Goal: Obtain resource: Obtain resource

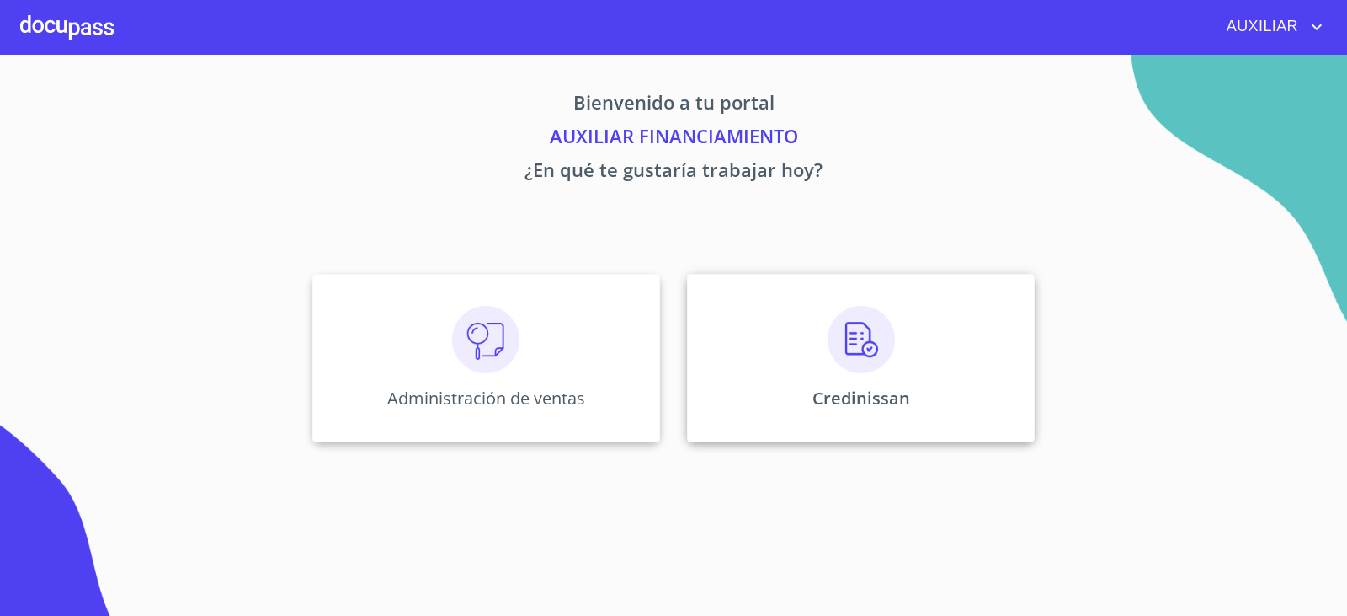
click at [842, 359] on img at bounding box center [861, 339] width 67 height 67
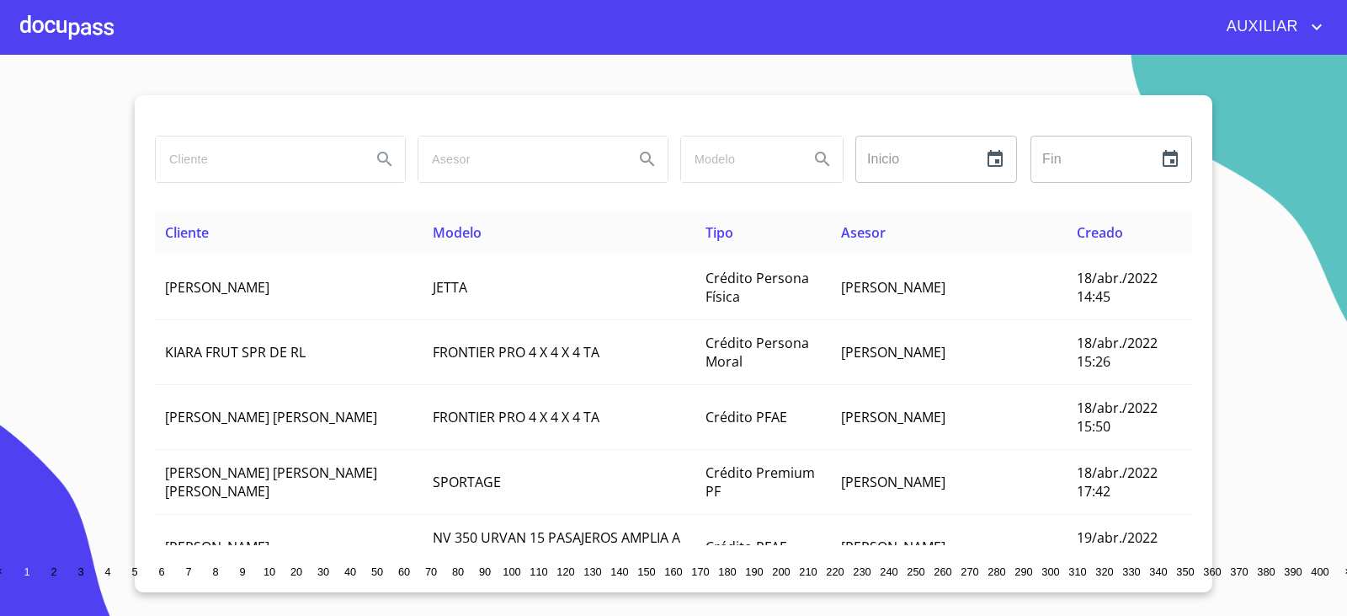
click at [219, 154] on input "search" at bounding box center [257, 158] width 202 height 45
type input "M"
type input "NORMA BIBIANA ROSALES"
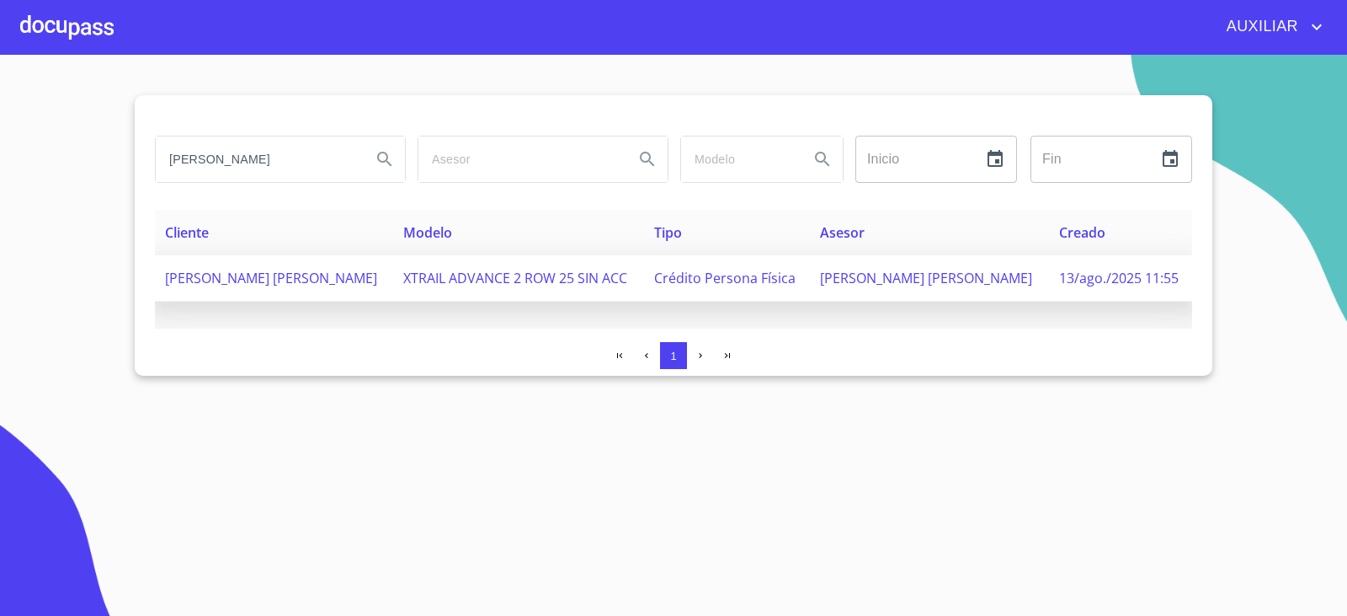
click at [226, 284] on span "NORMA BIBIANA ROSALES ROVIROSA" at bounding box center [271, 278] width 212 height 19
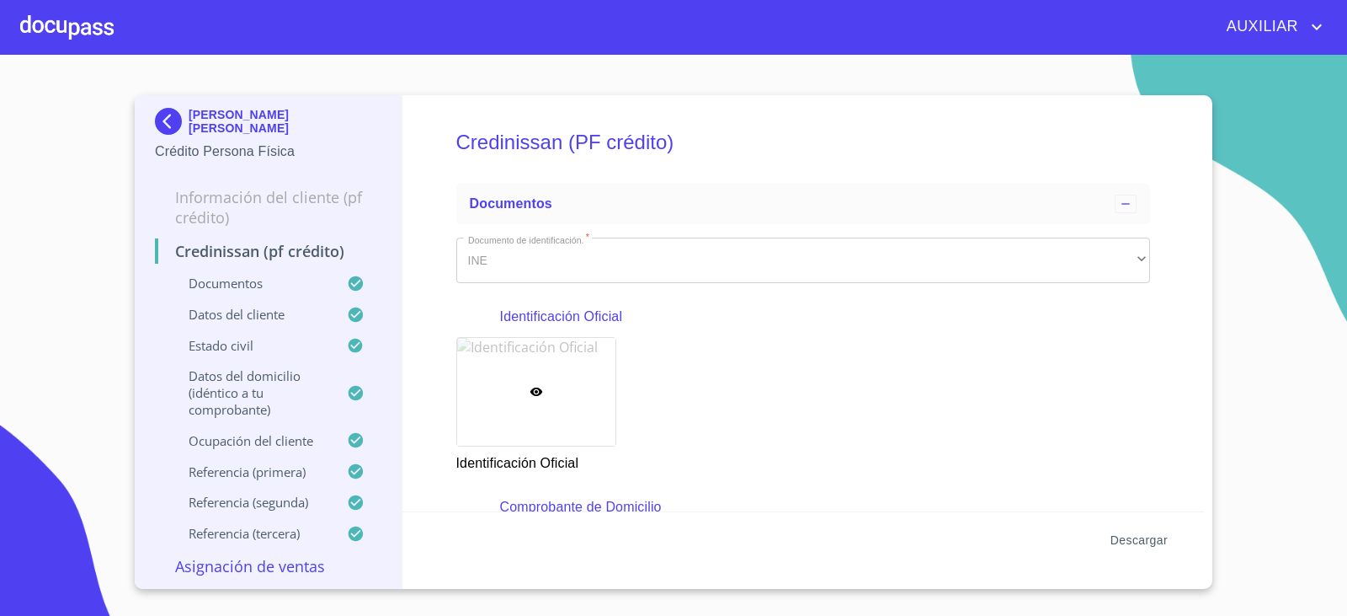
click at [1149, 542] on span "Descargar" at bounding box center [1139, 540] width 57 height 21
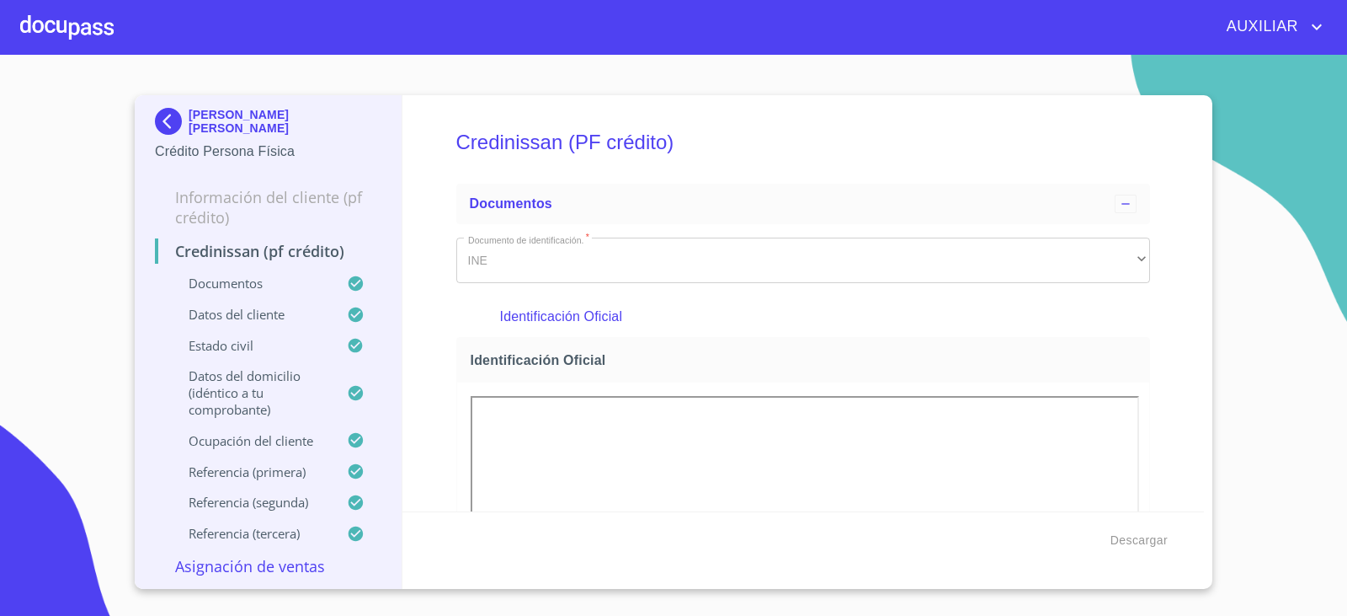
click at [167, 131] on img at bounding box center [172, 121] width 34 height 27
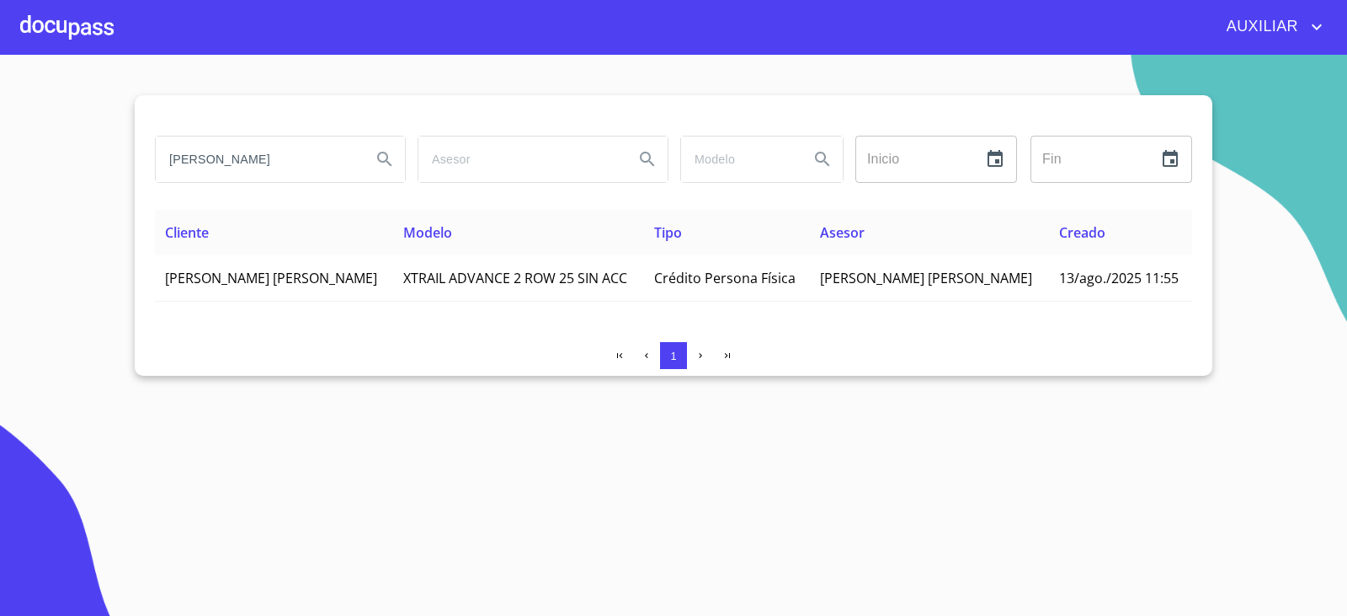
drag, startPoint x: 335, startPoint y: 168, endPoint x: 98, endPoint y: 222, distance: 243.7
click at [98, 222] on section "NORMA BIBIANA ROSALES Inicio ​ Fin ​ Cliente Modelo Tipo Asesor Creado NORMA BI…" at bounding box center [673, 335] width 1347 height 561
type input "JOSE ALFREDO FLORES"
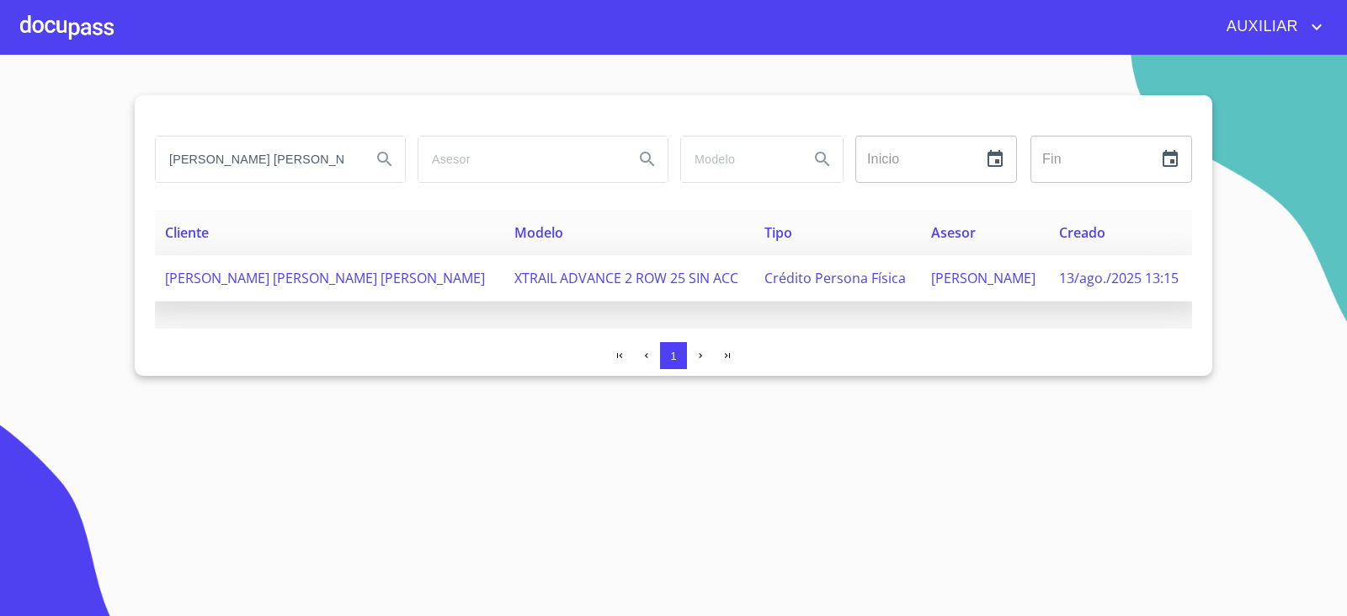
click at [300, 269] on span "JOSE ALFREDO FLORES CARRILLO" at bounding box center [325, 278] width 320 height 19
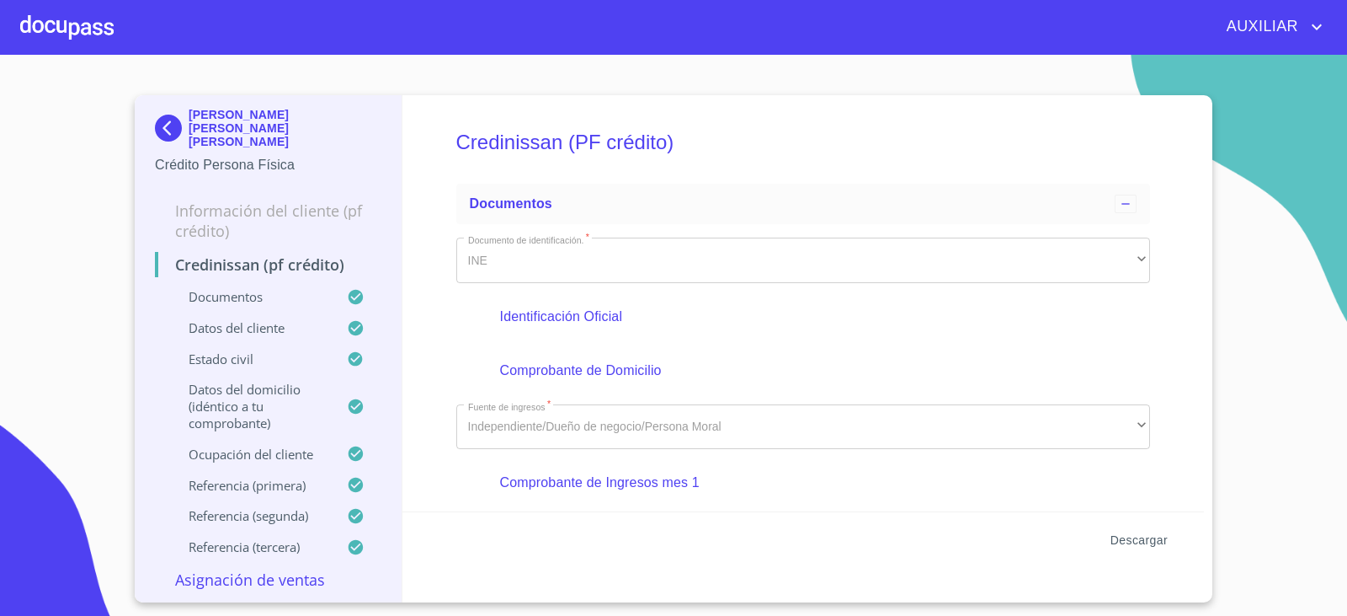
click at [1135, 541] on span "Descargar" at bounding box center [1139, 540] width 57 height 21
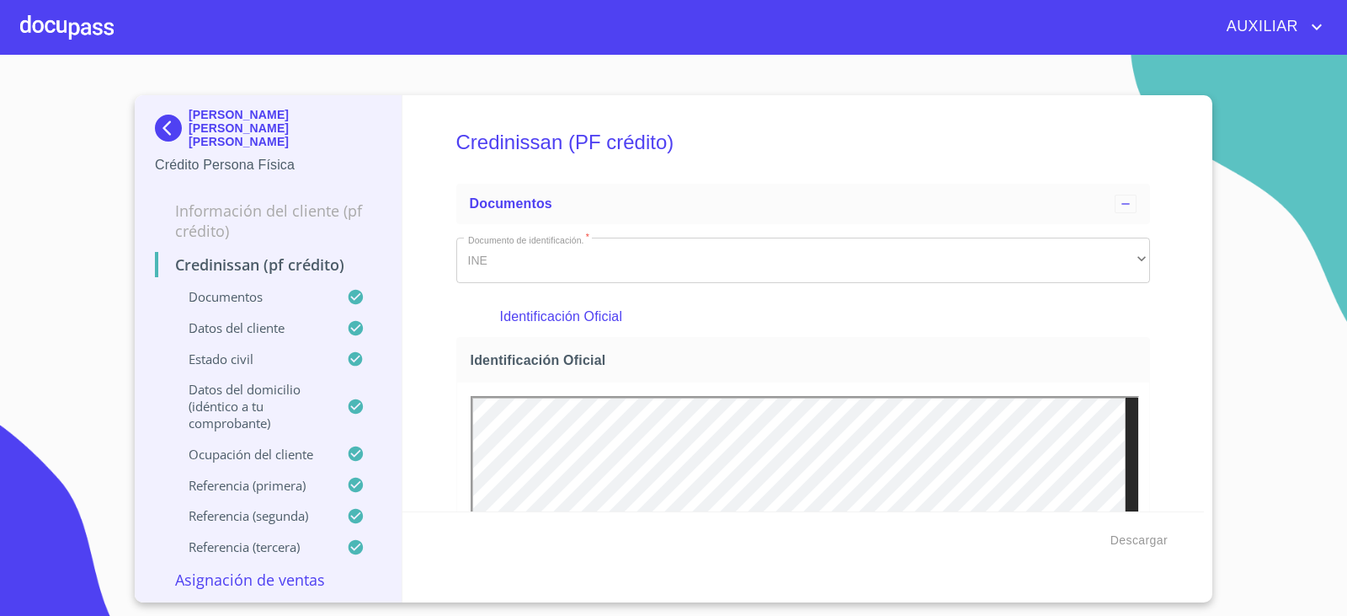
click at [163, 118] on img at bounding box center [172, 128] width 34 height 27
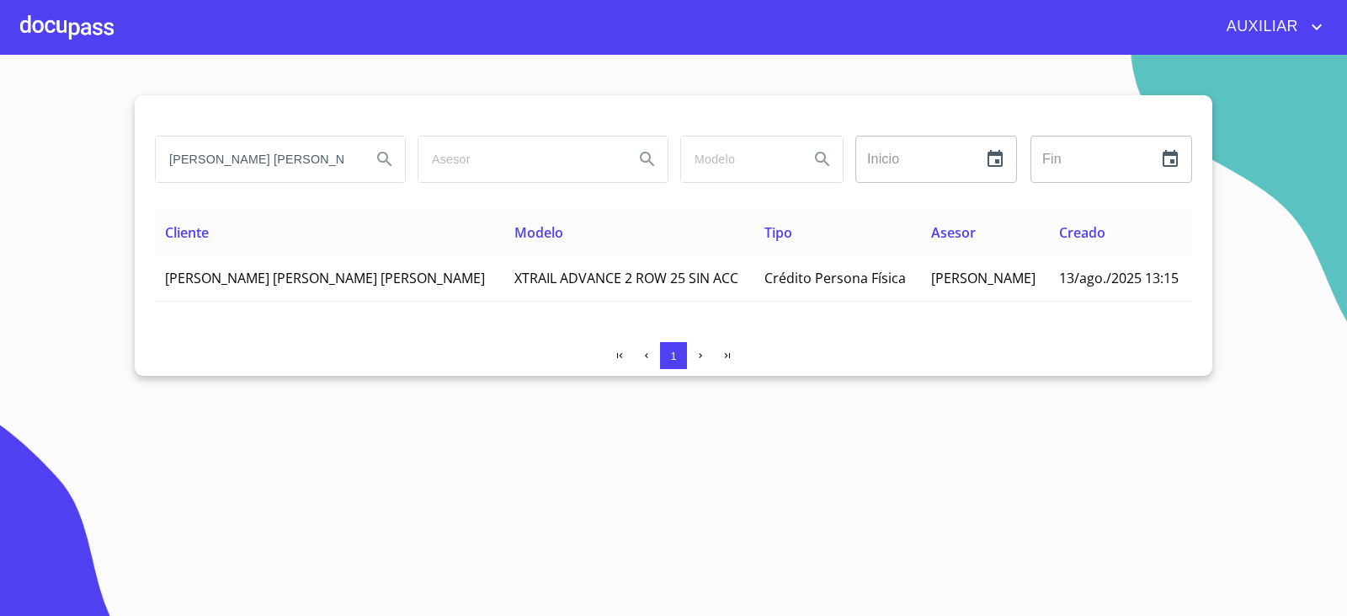
drag, startPoint x: 314, startPoint y: 86, endPoint x: 250, endPoint y: 141, distance: 84.2
click at [250, 141] on section "JOSE ALFREDO FLORES Inicio ​ Fin ​ Cliente Modelo Tipo Asesor Creado JOSE ALFRE…" at bounding box center [673, 335] width 1347 height 561
drag, startPoint x: 256, startPoint y: 171, endPoint x: 161, endPoint y: 197, distance: 98.7
click at [161, 197] on div "JOSE ALFREDO FLORES Inicio ​ Fin ​" at bounding box center [673, 169] width 1037 height 81
type input "LUIS MARTIN GUEVARA"
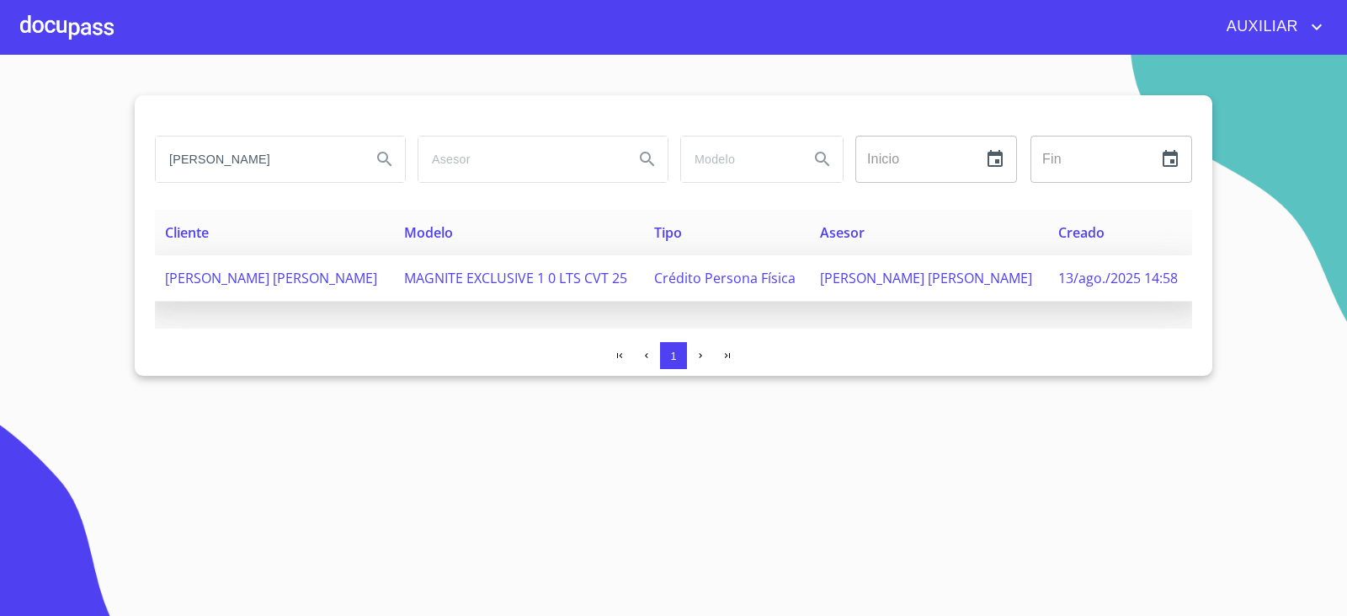
click at [346, 285] on span "LUIS MARTIN GUEVARA FAJARDO" at bounding box center [271, 278] width 212 height 19
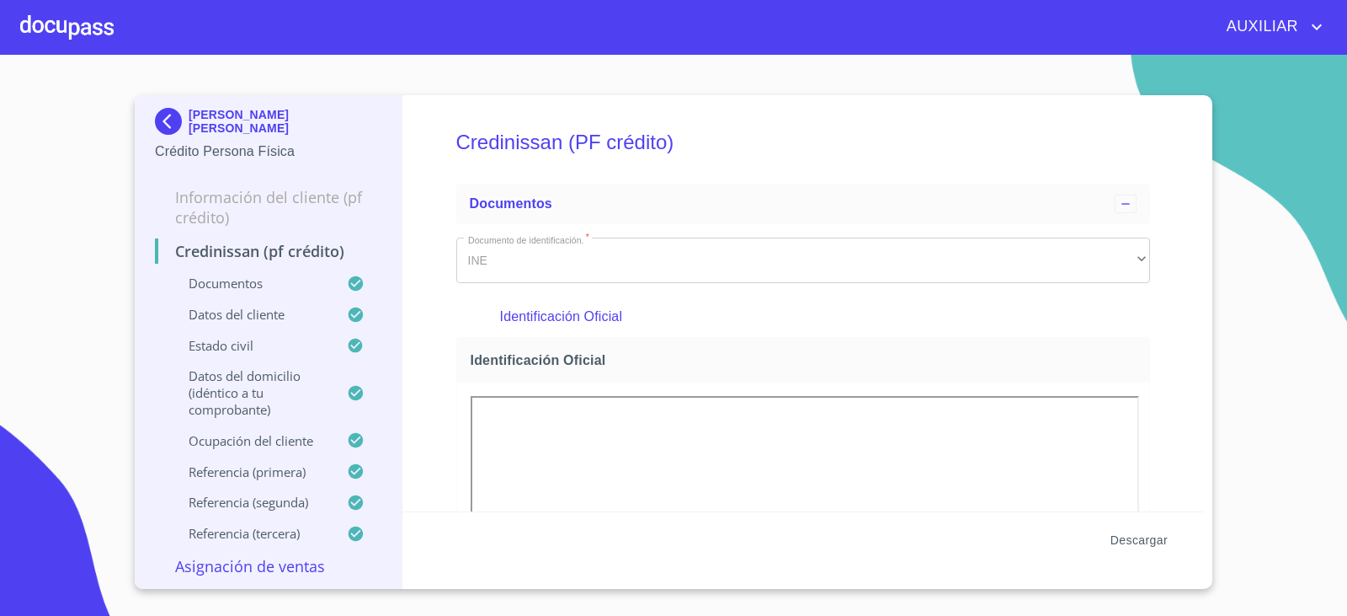
click at [1159, 535] on span "Descargar" at bounding box center [1139, 540] width 57 height 21
click at [174, 121] on img at bounding box center [172, 121] width 34 height 27
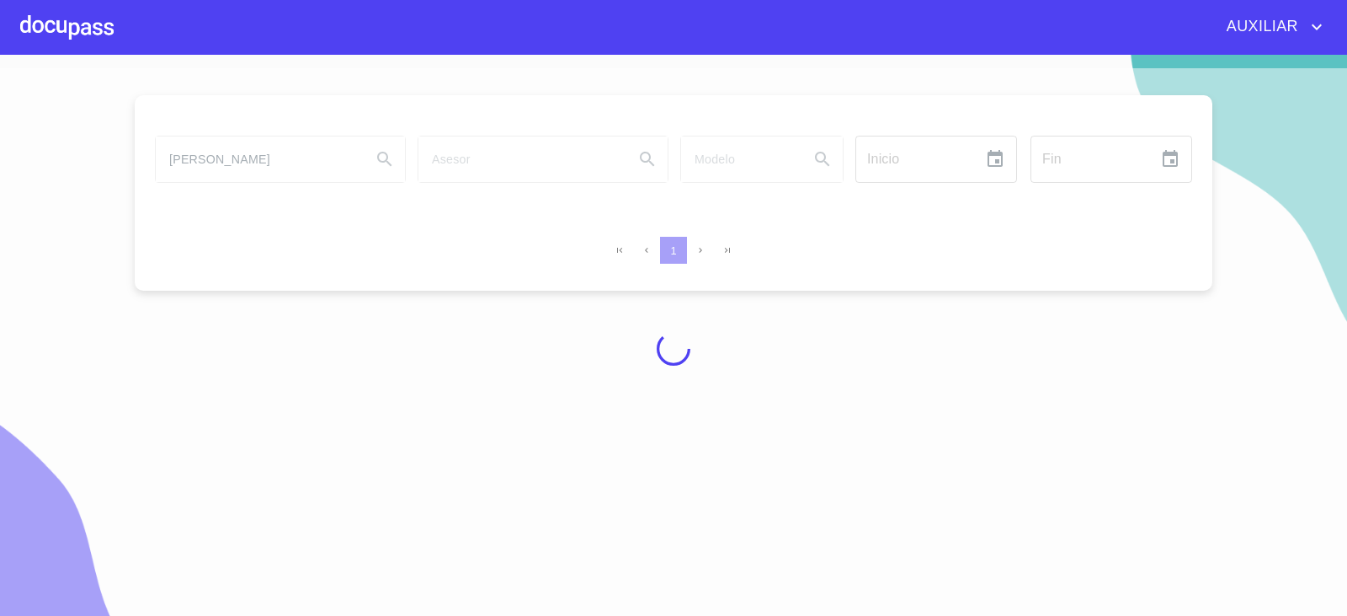
click at [311, 157] on div at bounding box center [673, 348] width 1347 height 561
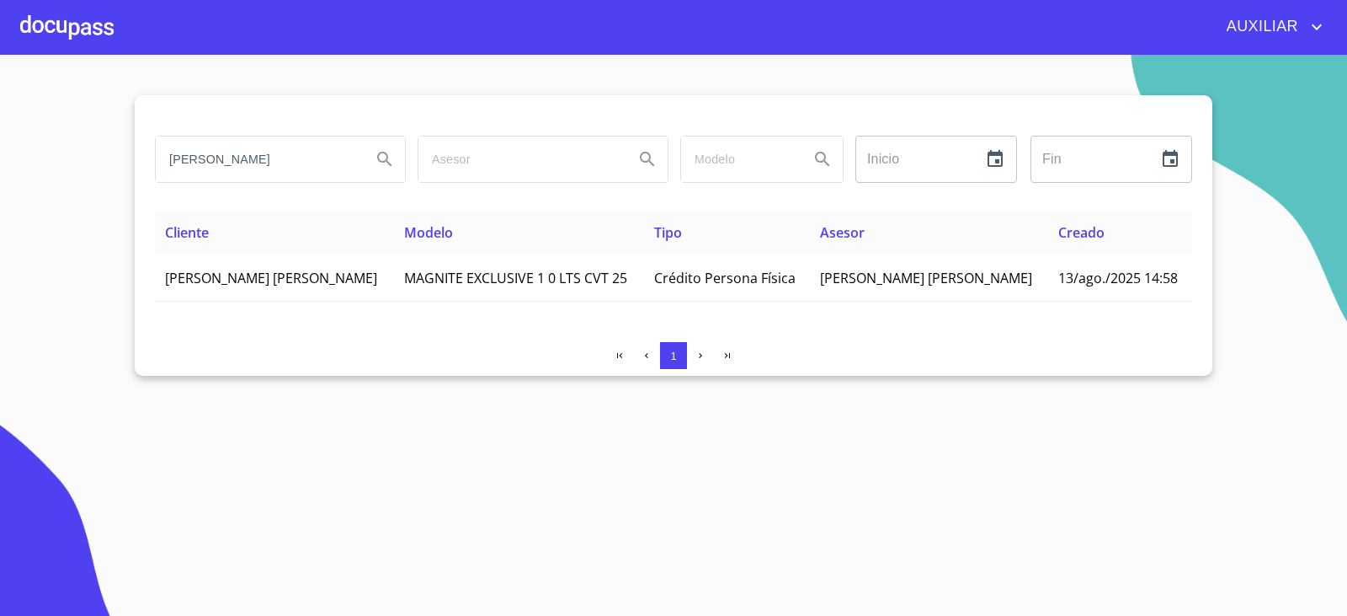
drag, startPoint x: 317, startPoint y: 173, endPoint x: 0, endPoint y: 312, distance: 346.5
click at [0, 312] on section "LUIS MARTIN GUEVARA Inicio ​ Fin ​ Cliente Modelo Tipo Asesor Creado LUIS MARTI…" at bounding box center [673, 335] width 1347 height 561
type input "[PERSON_NAME]"
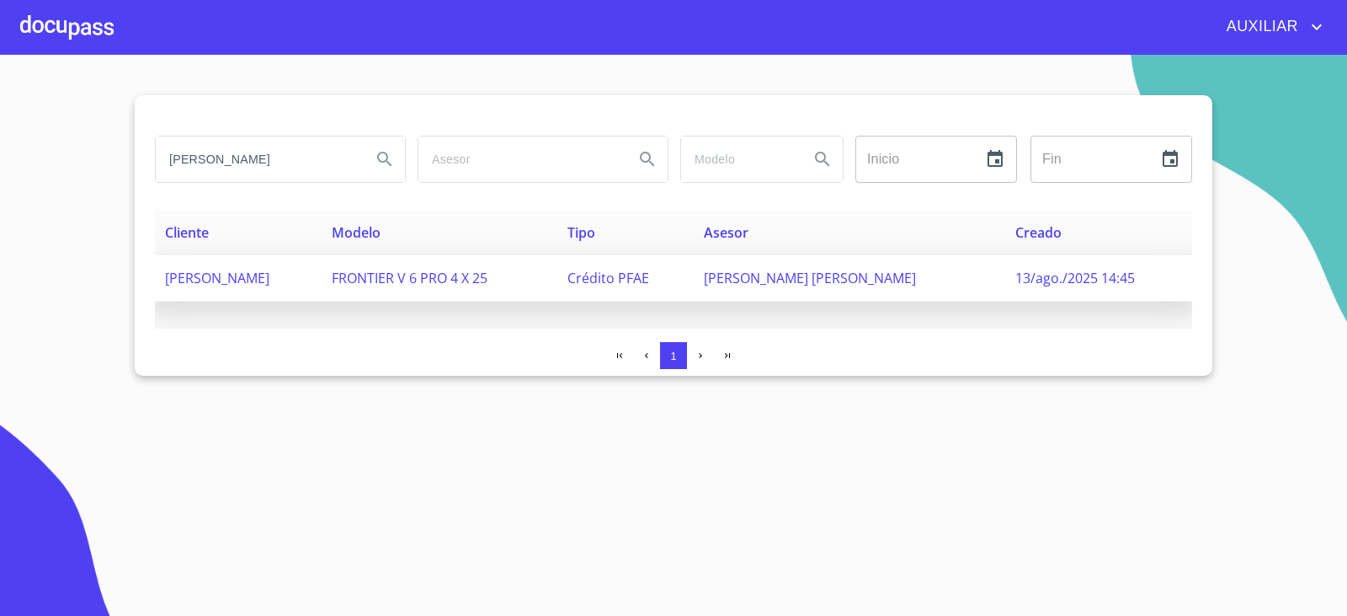
click at [269, 286] on span "[PERSON_NAME]" at bounding box center [217, 278] width 104 height 19
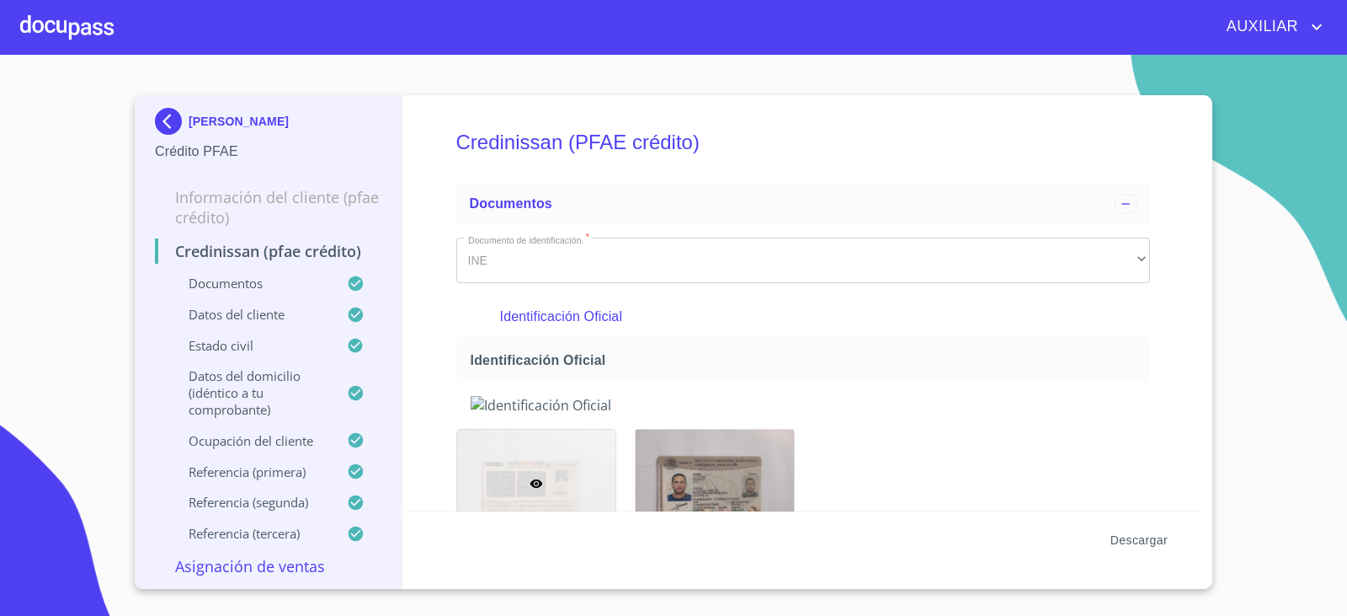
click at [1125, 546] on span "Descargar" at bounding box center [1139, 540] width 57 height 21
click at [168, 123] on img at bounding box center [172, 121] width 34 height 27
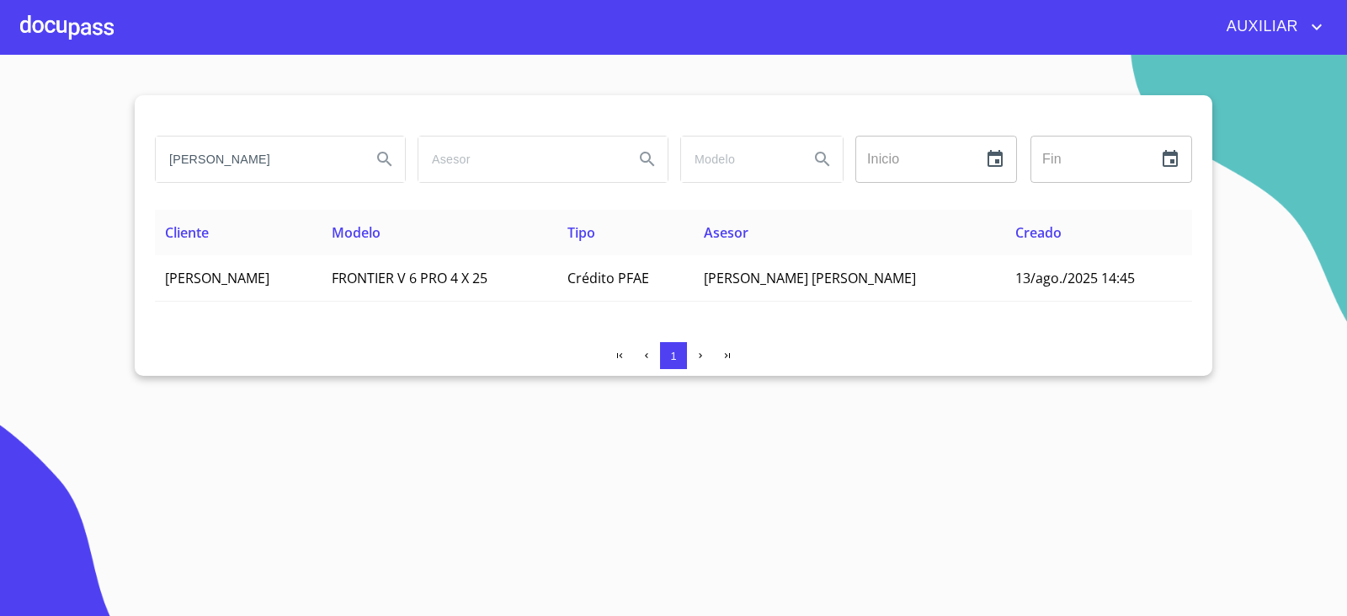
drag, startPoint x: 166, startPoint y: 152, endPoint x: 432, endPoint y: 238, distance: 279.9
click at [430, 238] on div "[PERSON_NAME] ​ Fin ​ Cliente Modelo Tipo Asesor Creado [PERSON_NAME] FRONTIER …" at bounding box center [674, 235] width 1078 height 280
type input "V"
type input "[PERSON_NAME]"
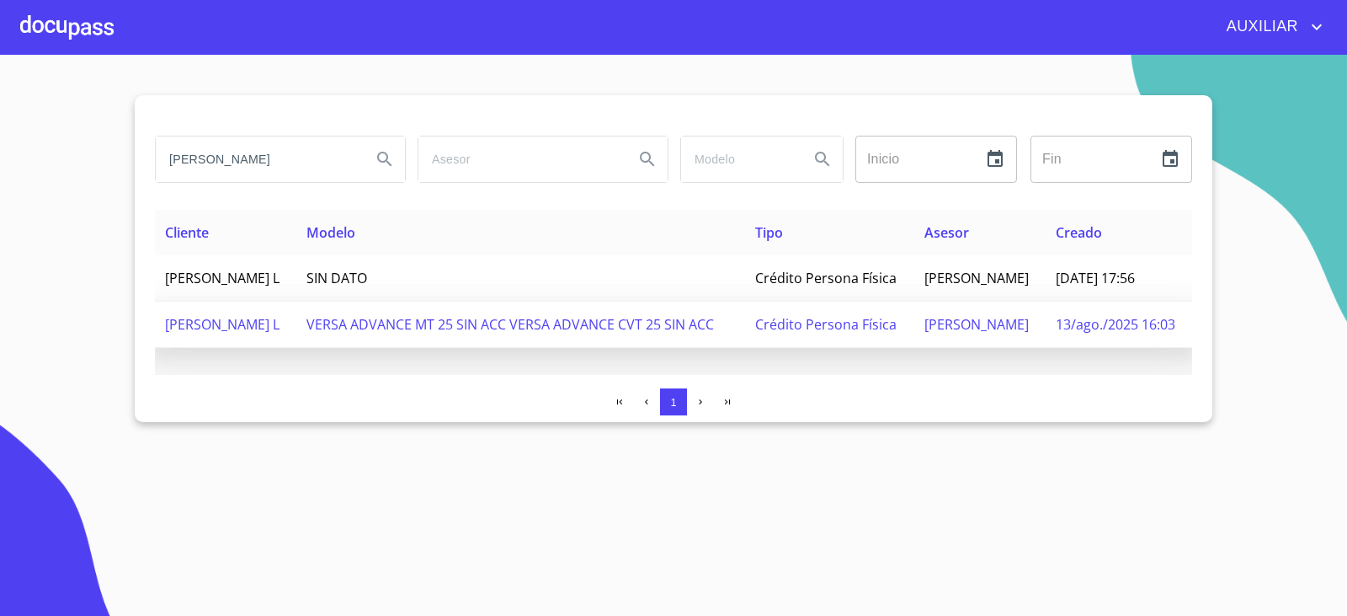
click at [439, 310] on td "VERSA ADVANCE MT 25 SIN ACC VERSA ADVANCE CVT 25 SIN ACC" at bounding box center [520, 324] width 449 height 46
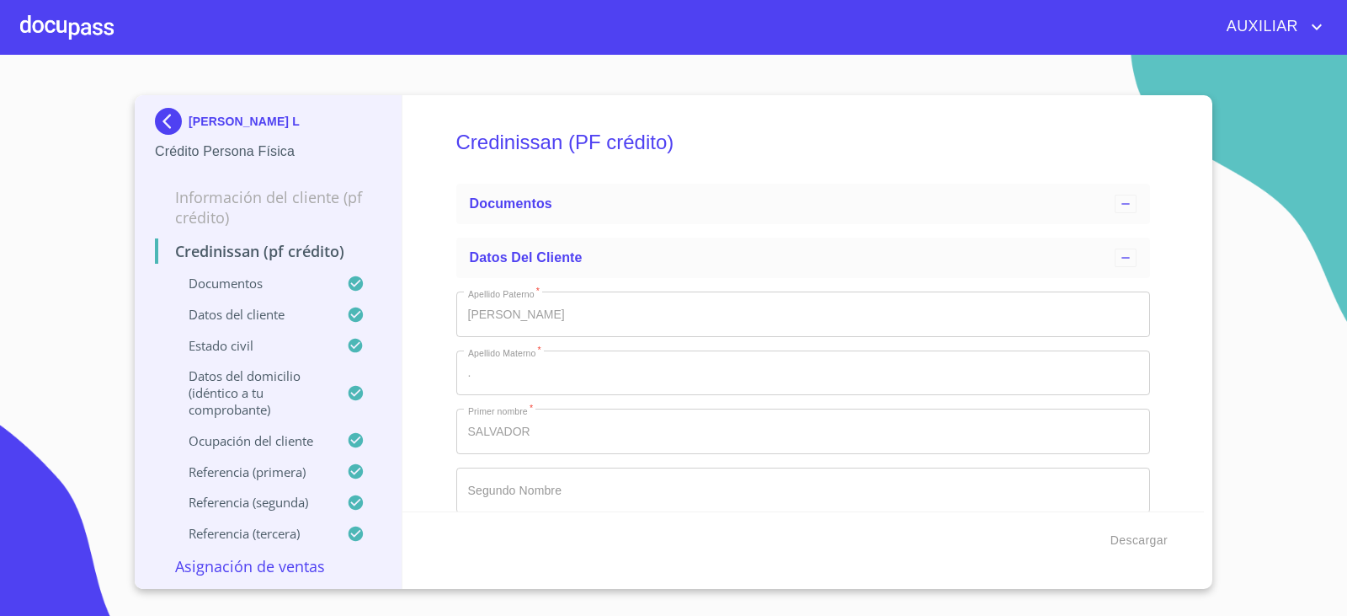
type input "6 de sep. de 2012"
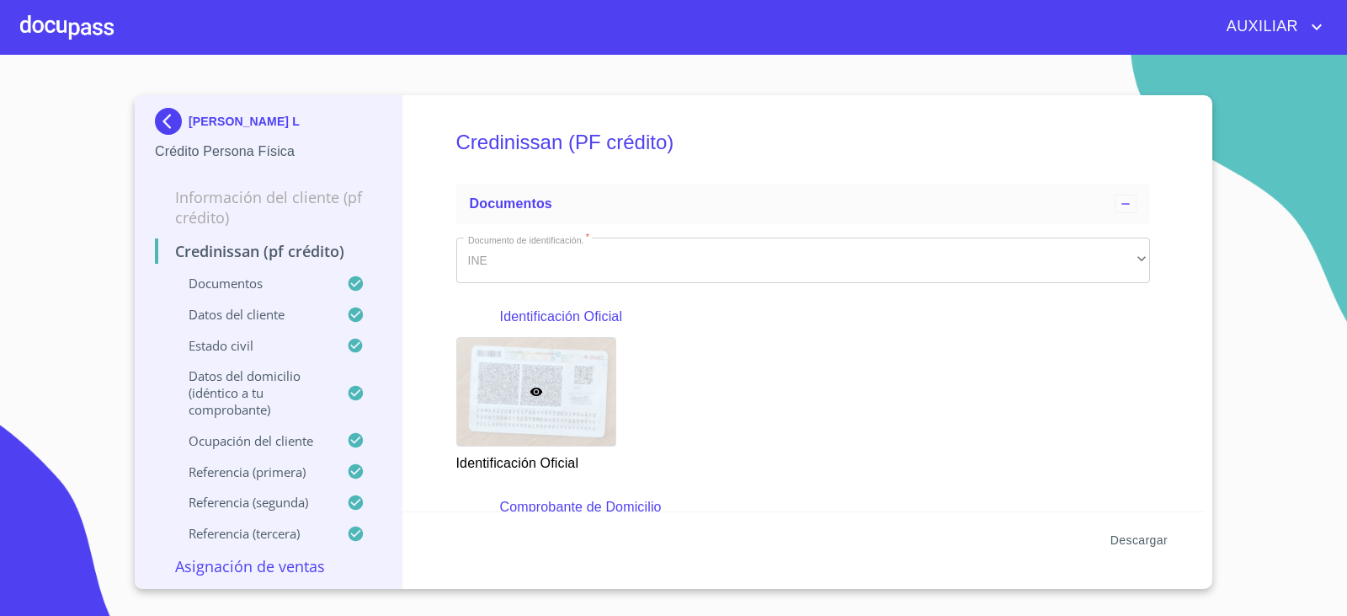
click at [1128, 538] on span "Descargar" at bounding box center [1139, 540] width 57 height 21
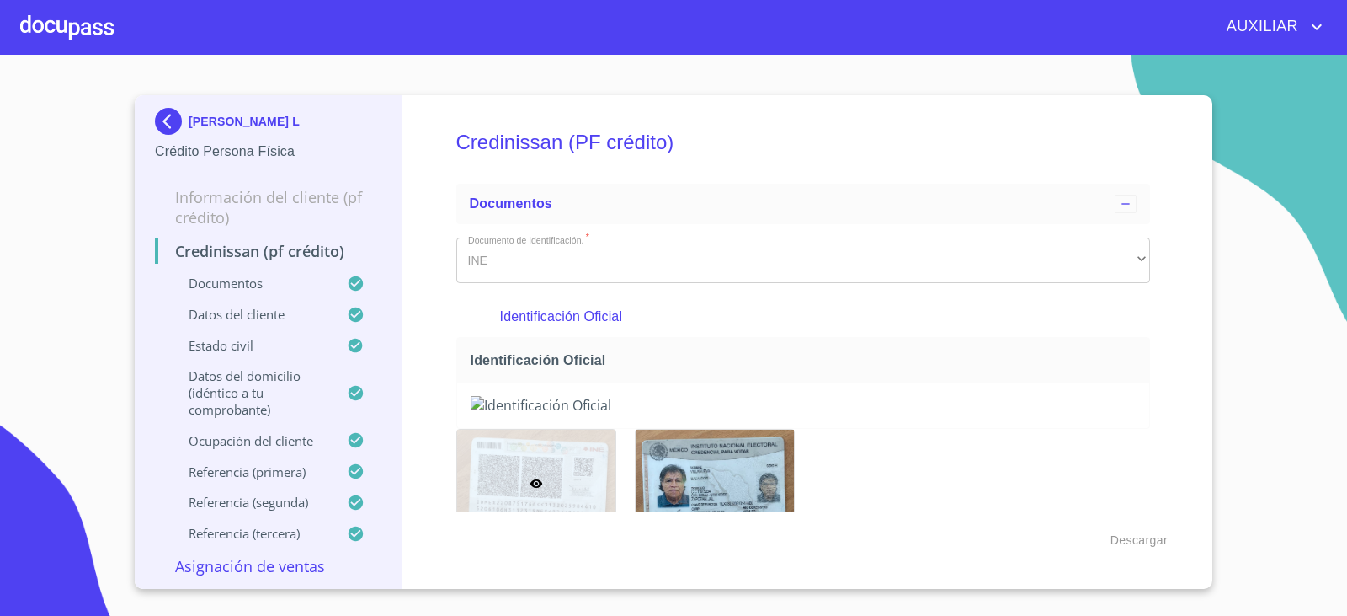
click at [175, 119] on img at bounding box center [172, 121] width 34 height 27
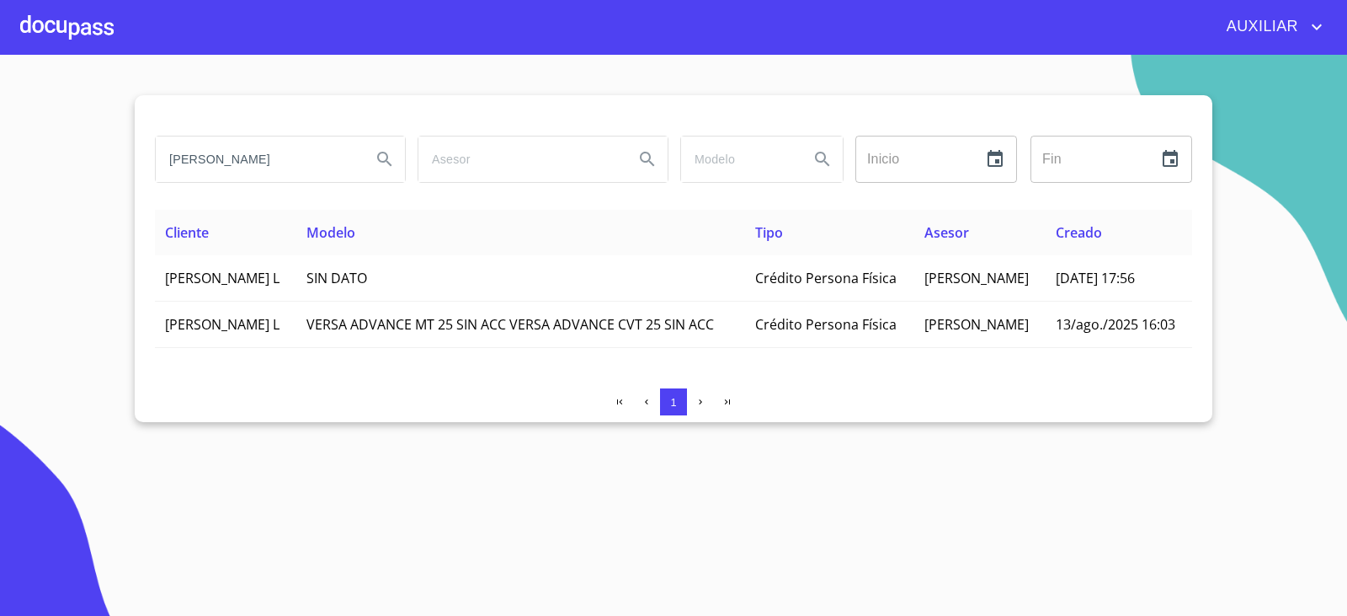
drag, startPoint x: 334, startPoint y: 179, endPoint x: 153, endPoint y: 189, distance: 181.4
click at [153, 189] on div "[PERSON_NAME] Inicio ​ Fin ​ Cliente Modelo Tipo Asesor Creado [PERSON_NAME] L …" at bounding box center [674, 258] width 1078 height 327
type input "[PERSON_NAME]"
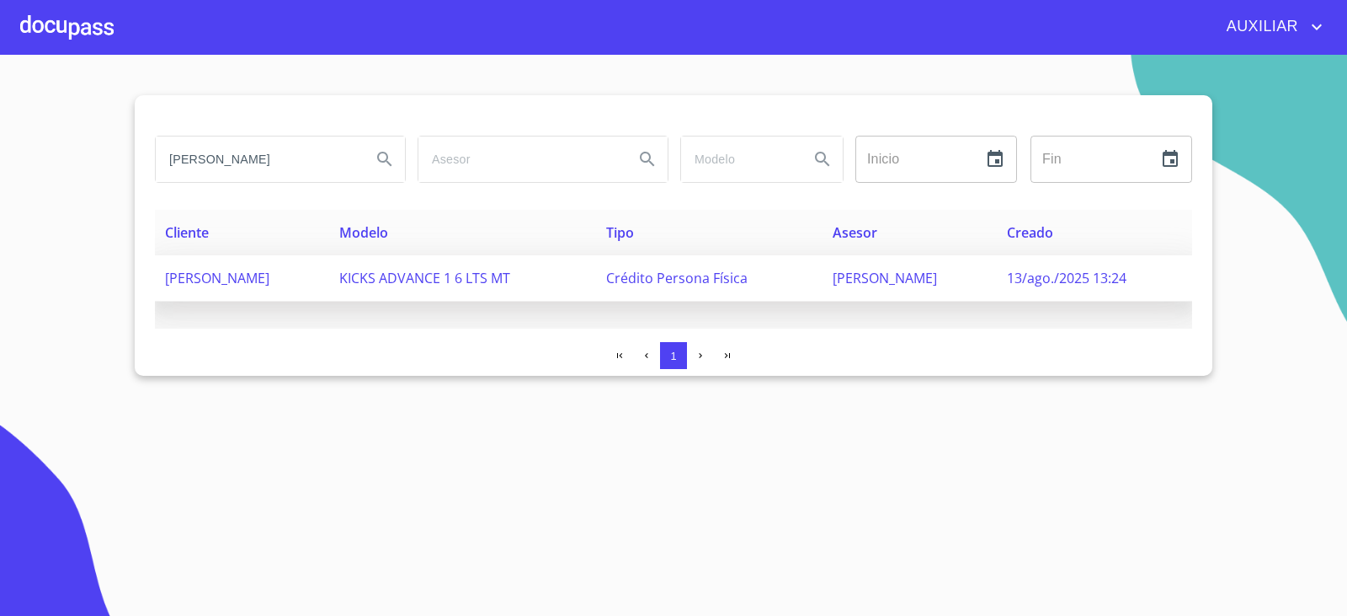
click at [360, 284] on span "KICKS ADVANCE 1 6 LTS MT" at bounding box center [424, 278] width 171 height 19
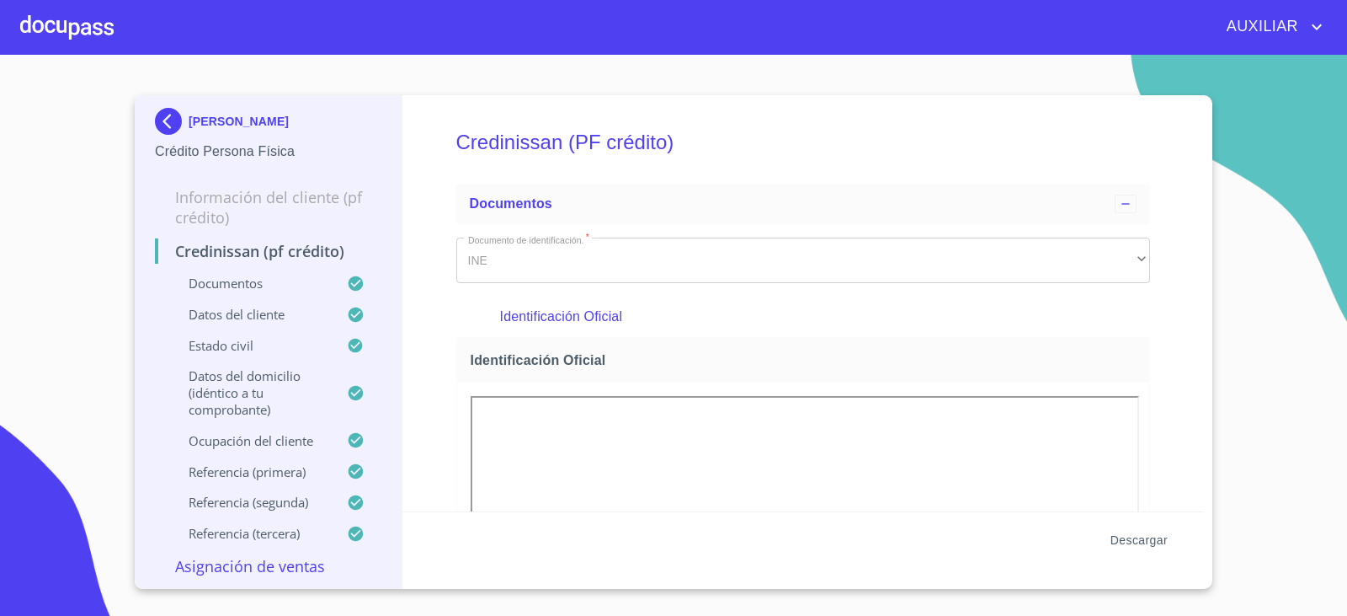
click at [1153, 548] on span "Descargar" at bounding box center [1139, 540] width 57 height 21
click at [184, 123] on img at bounding box center [172, 121] width 34 height 27
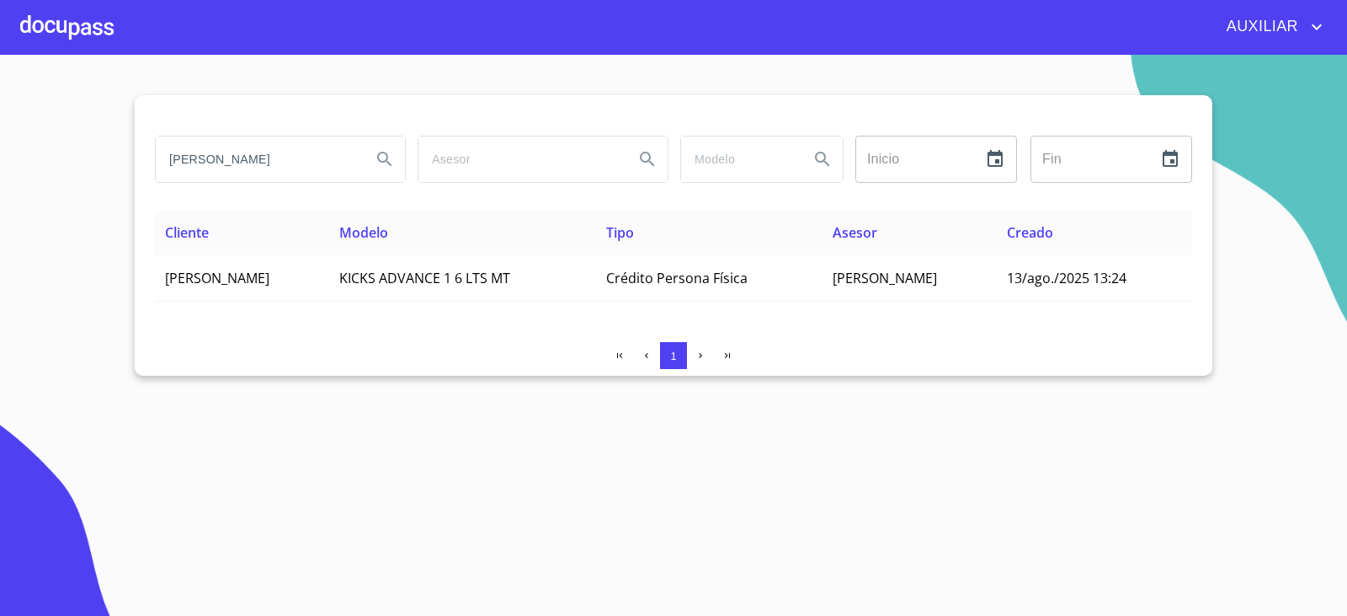
drag, startPoint x: 339, startPoint y: 168, endPoint x: 325, endPoint y: 169, distance: 13.6
click at [325, 169] on input "[PERSON_NAME]" at bounding box center [257, 158] width 202 height 45
drag, startPoint x: 318, startPoint y: 167, endPoint x: 0, endPoint y: 317, distance: 352.2
click at [0, 317] on section "[PERSON_NAME] REUS Inicio ​ Fin ​ Cliente Modelo Tipo Asesor Creado [PERSON_NAM…" at bounding box center [673, 335] width 1347 height 561
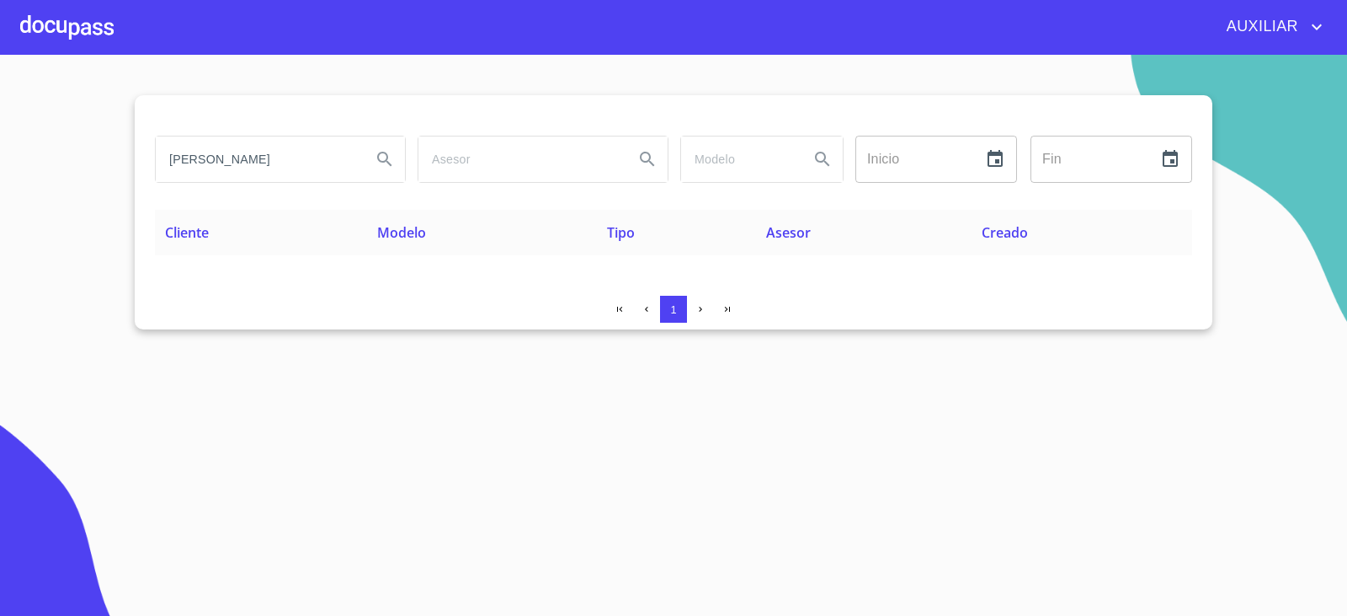
click at [259, 164] on input "[PERSON_NAME]" at bounding box center [257, 158] width 202 height 45
drag, startPoint x: 239, startPoint y: 153, endPoint x: 670, endPoint y: 193, distance: 432.9
click at [670, 193] on div "[PERSON_NAME] Inicio ​ Fin ​" at bounding box center [673, 169] width 1037 height 81
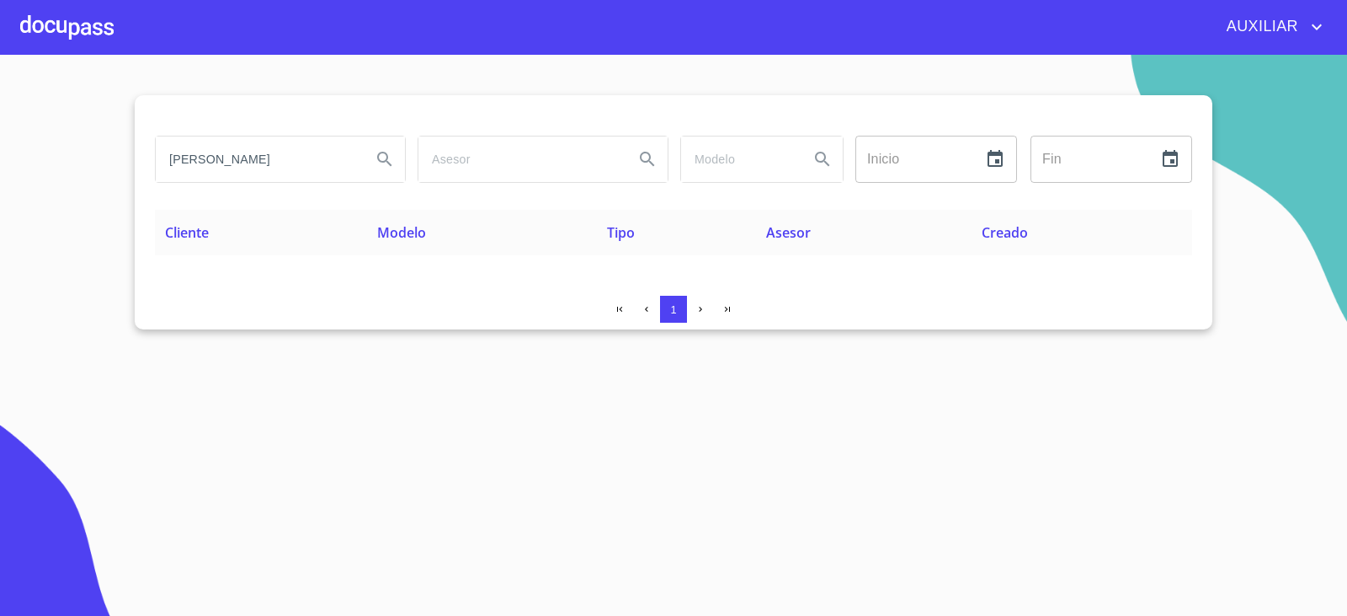
type input "[PERSON_NAME]"
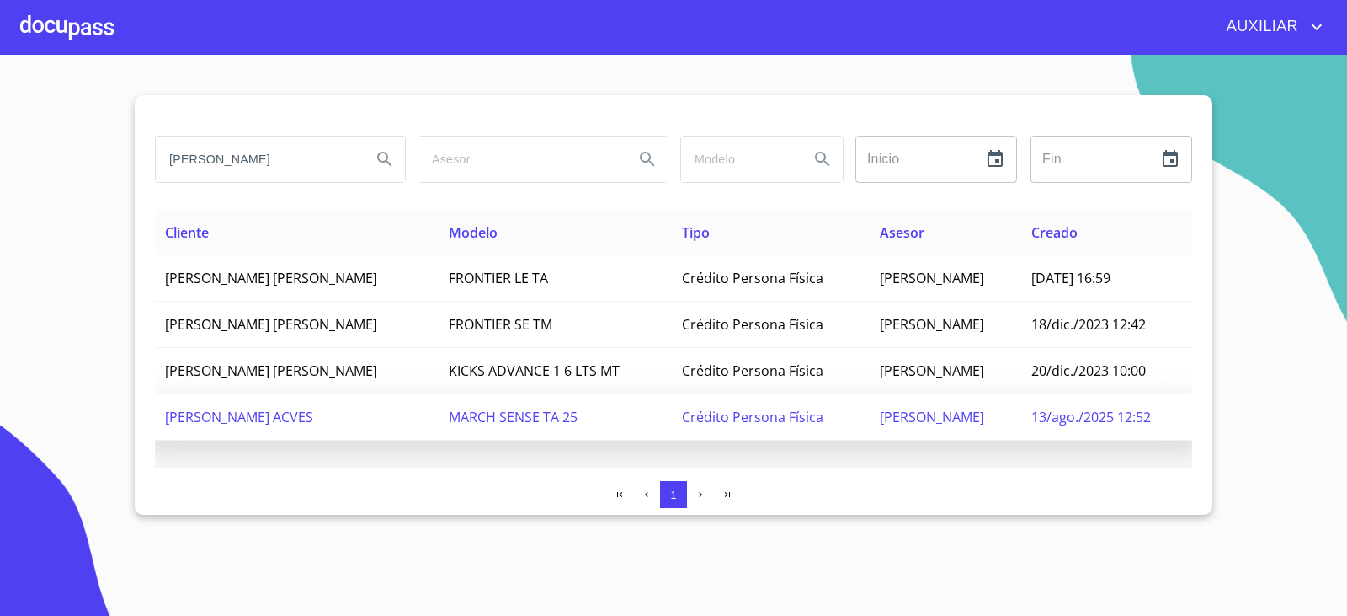
click at [570, 418] on span "MARCH SENSE TA 25" at bounding box center [513, 417] width 129 height 19
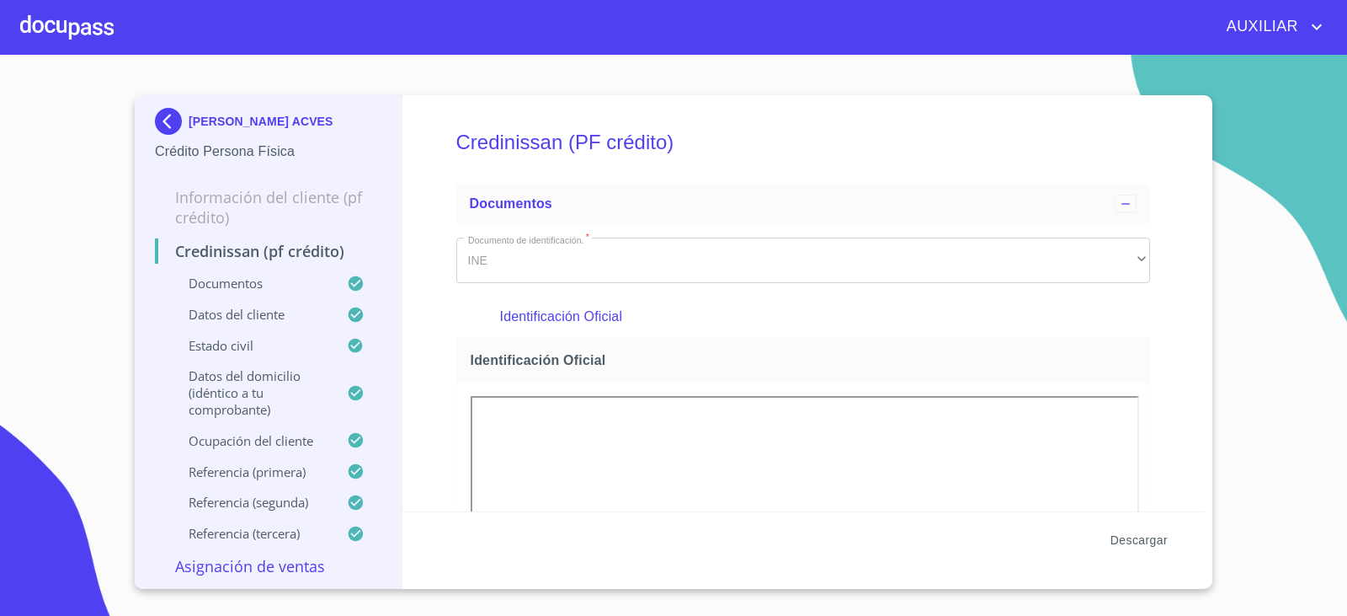
click at [1145, 535] on span "Descargar" at bounding box center [1139, 540] width 57 height 21
click at [176, 126] on img at bounding box center [172, 121] width 34 height 27
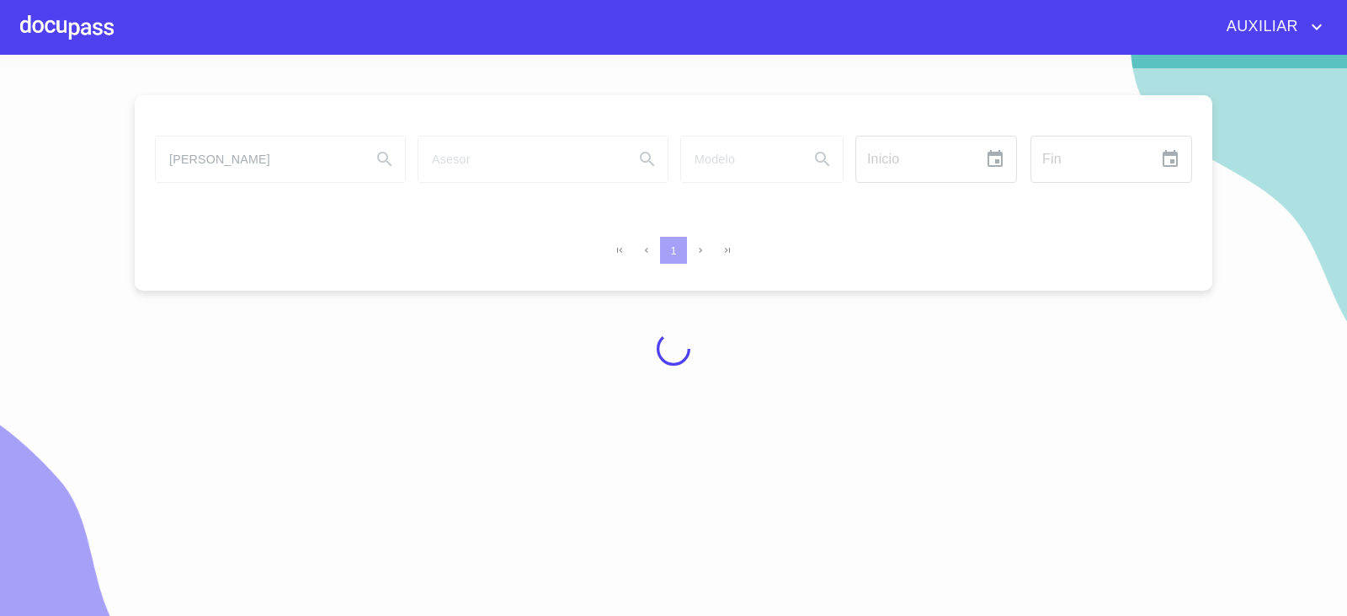
click at [287, 173] on div at bounding box center [673, 348] width 1347 height 561
click at [276, 173] on div at bounding box center [673, 348] width 1347 height 561
click at [252, 169] on div at bounding box center [673, 348] width 1347 height 561
click at [245, 167] on div at bounding box center [673, 348] width 1347 height 561
click at [245, 163] on div at bounding box center [673, 348] width 1347 height 561
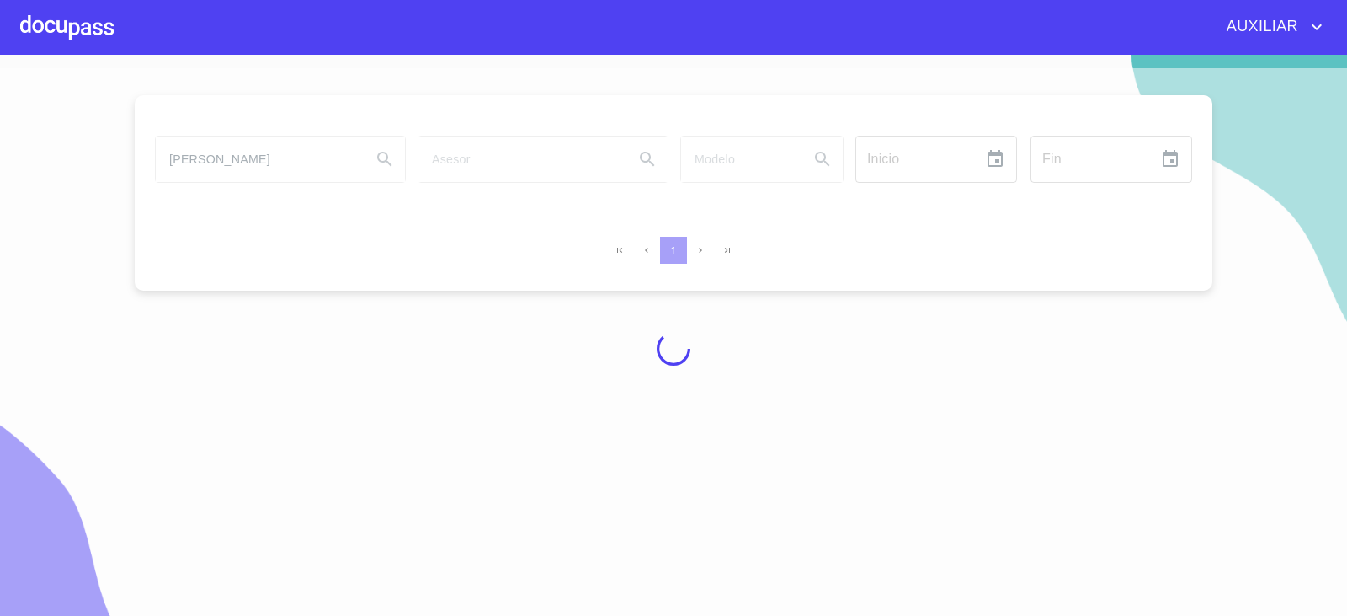
click at [246, 168] on div at bounding box center [673, 348] width 1347 height 561
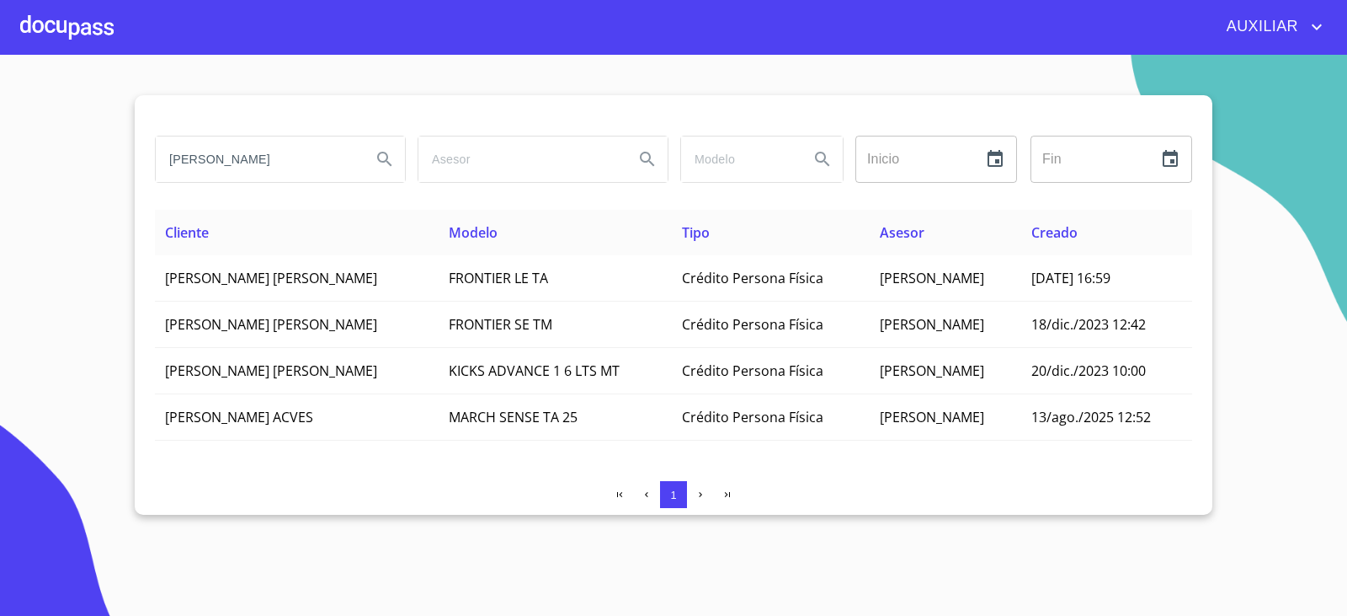
click at [248, 173] on input "[PERSON_NAME]" at bounding box center [257, 158] width 202 height 45
type input "R"
type input "[PERSON_NAME]"
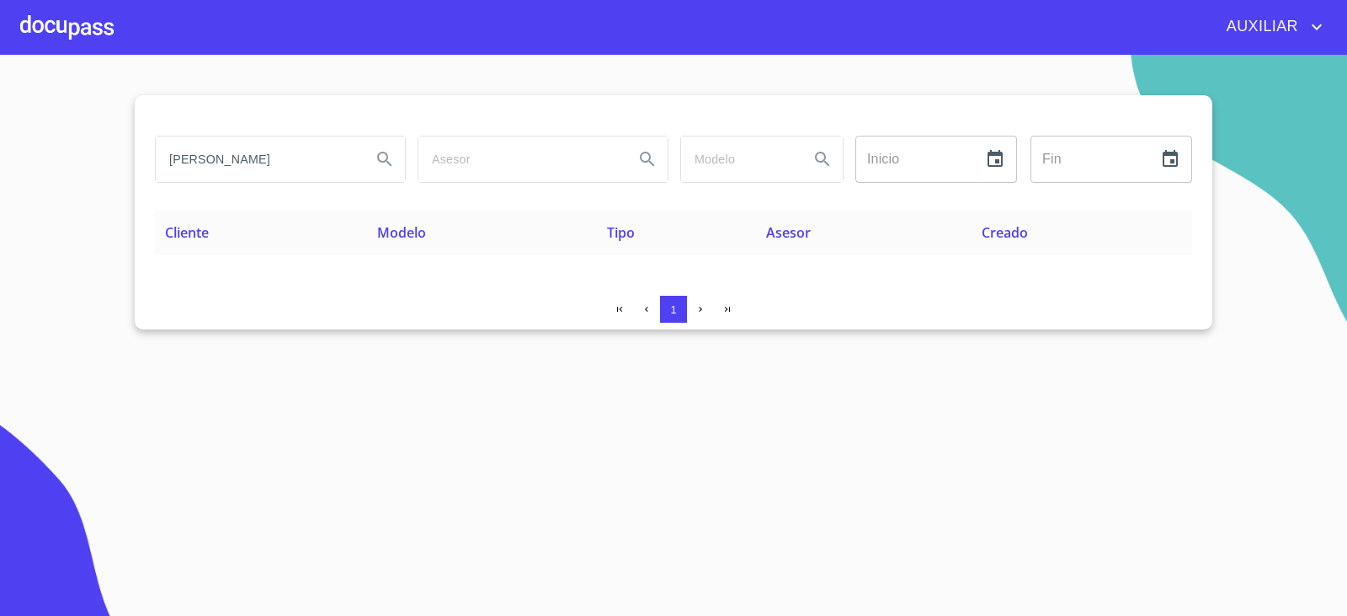
drag, startPoint x: 344, startPoint y: 157, endPoint x: 128, endPoint y: 184, distance: 217.2
click at [128, 184] on section "[PERSON_NAME] Inicio ​ Fin ​ Cliente Modelo Tipo Asesor Creado 1" at bounding box center [673, 335] width 1347 height 561
type input "[PERSON_NAME]"
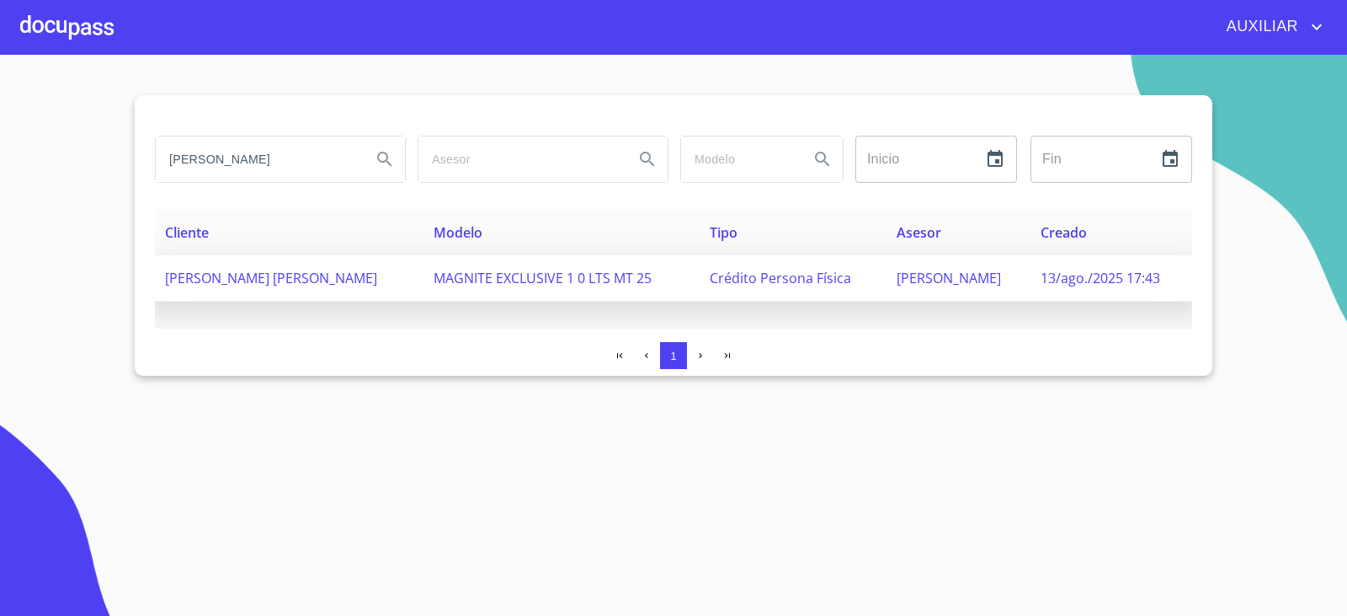
click at [335, 264] on td "[PERSON_NAME] [PERSON_NAME]" at bounding box center [289, 278] width 269 height 46
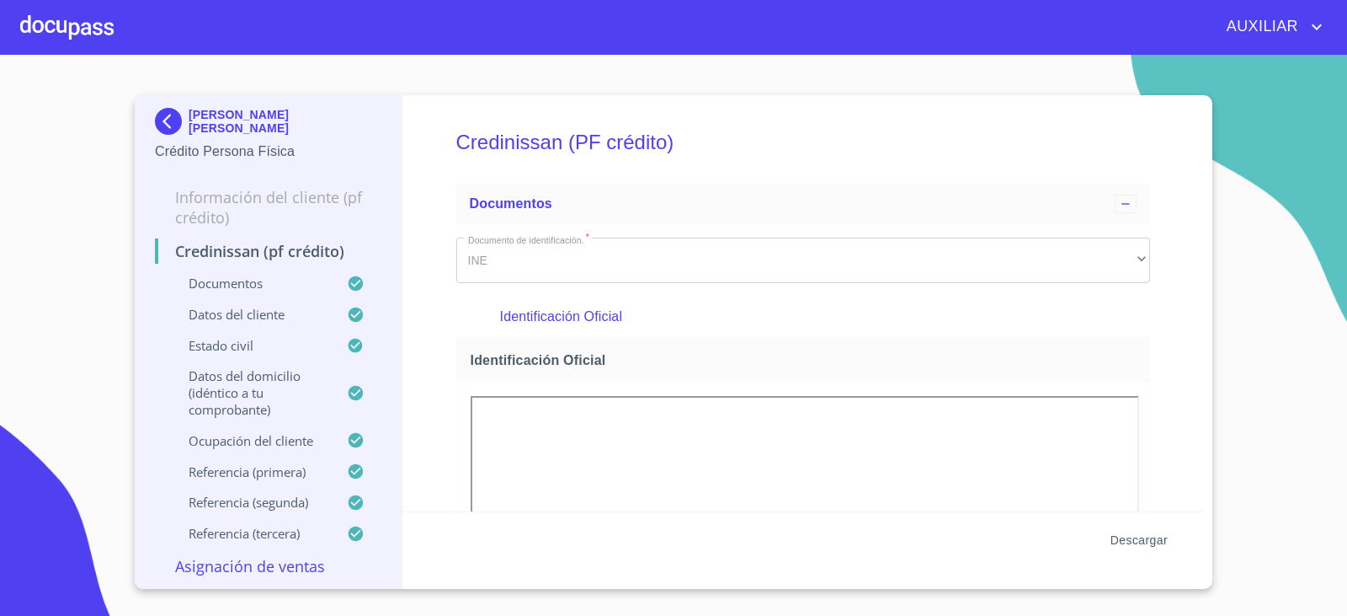
click at [1131, 528] on button "Descargar" at bounding box center [1139, 540] width 71 height 31
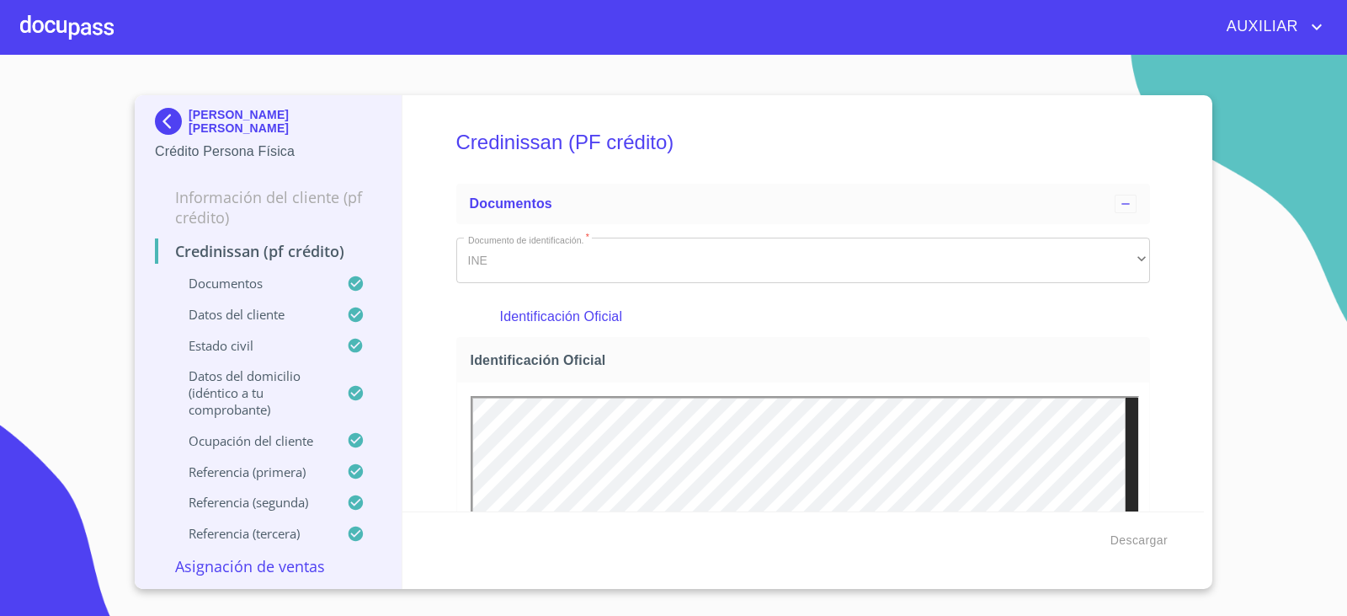
click at [160, 115] on img at bounding box center [172, 121] width 34 height 27
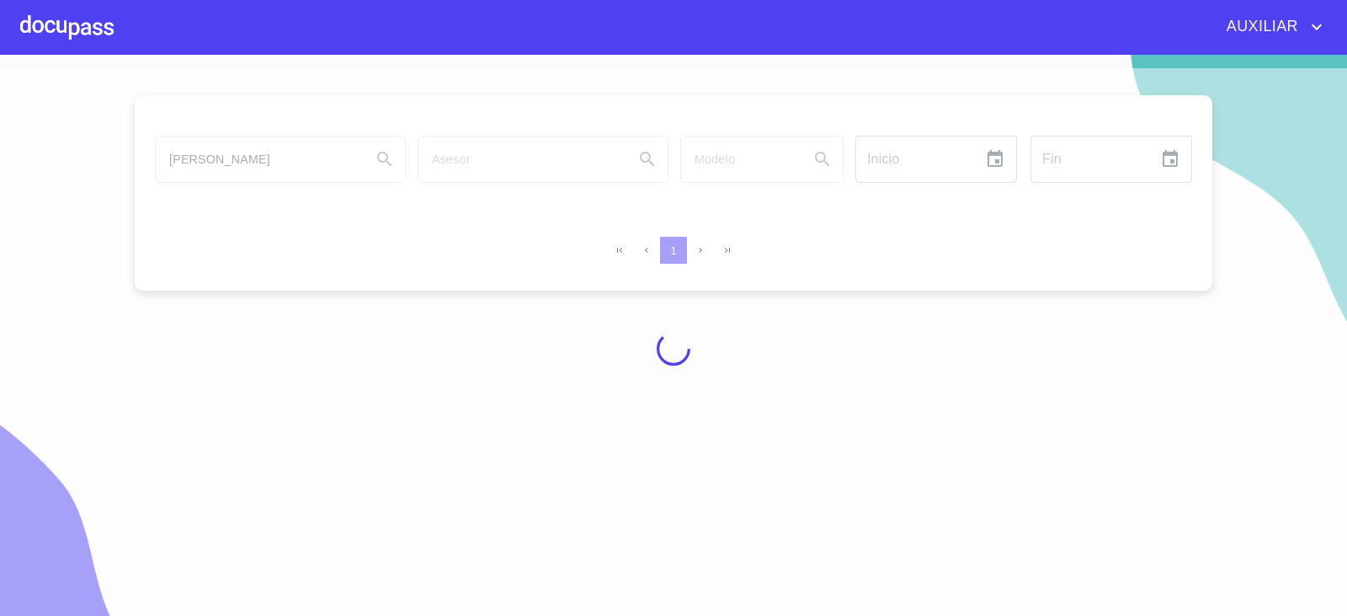
click at [292, 146] on div at bounding box center [673, 348] width 1347 height 561
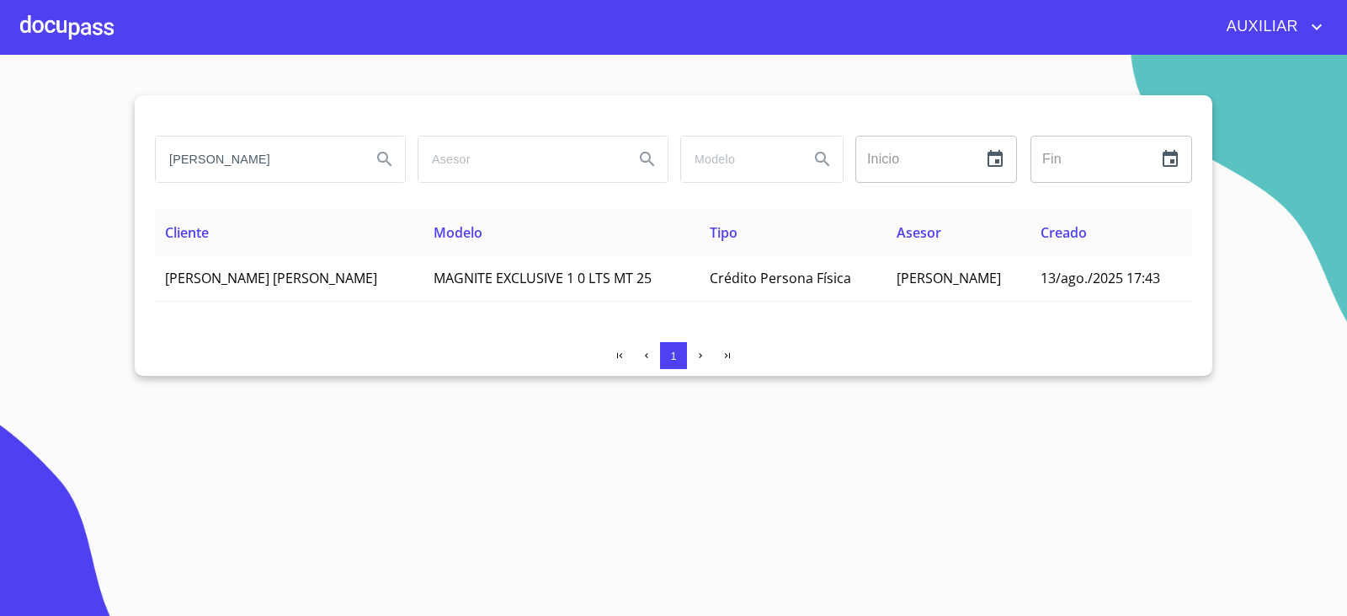
drag, startPoint x: 307, startPoint y: 160, endPoint x: 171, endPoint y: 160, distance: 136.4
click at [171, 160] on input "[PERSON_NAME]" at bounding box center [257, 158] width 202 height 45
type input "monica elizabeth bermudes"
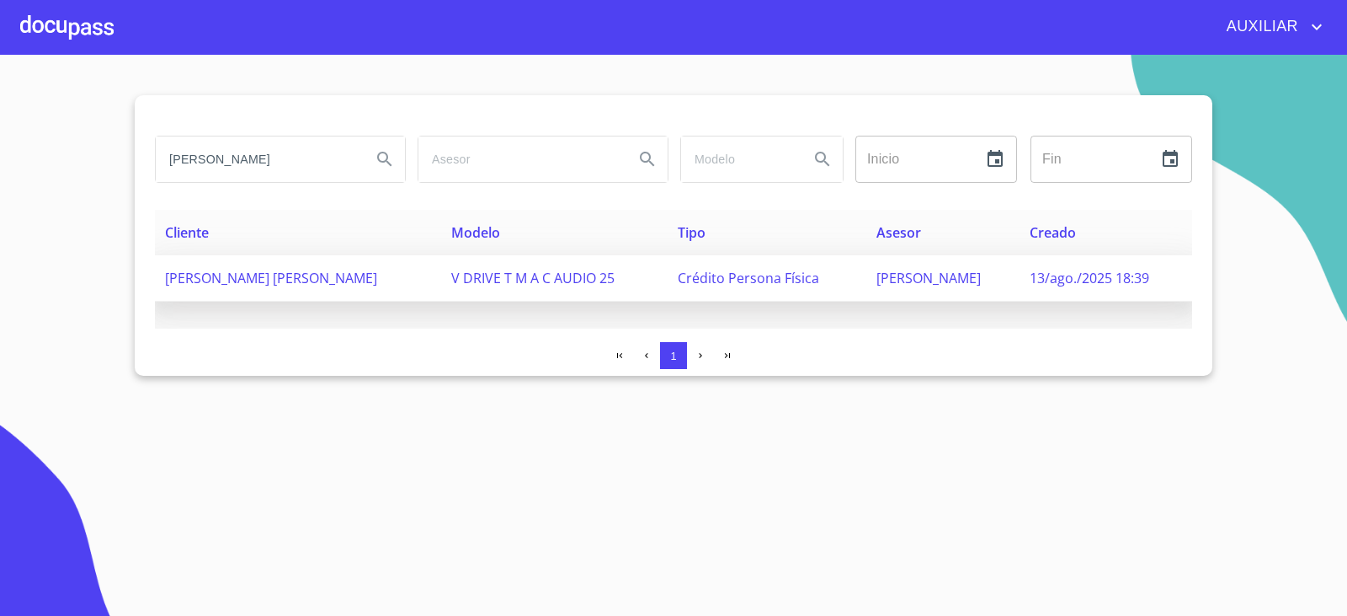
click at [352, 277] on span "MONICA ELIZABETH BERMUDES CASTILLO" at bounding box center [271, 278] width 212 height 19
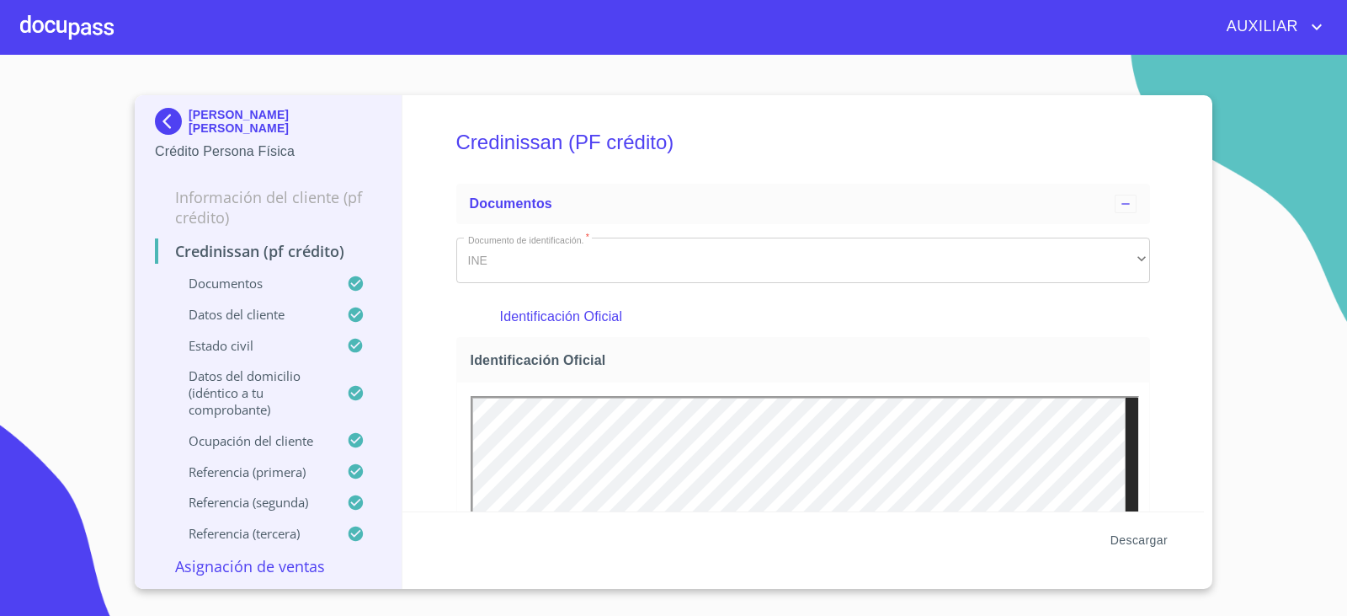
click at [1134, 530] on span "Descargar" at bounding box center [1139, 540] width 57 height 21
click at [162, 112] on img at bounding box center [172, 121] width 34 height 27
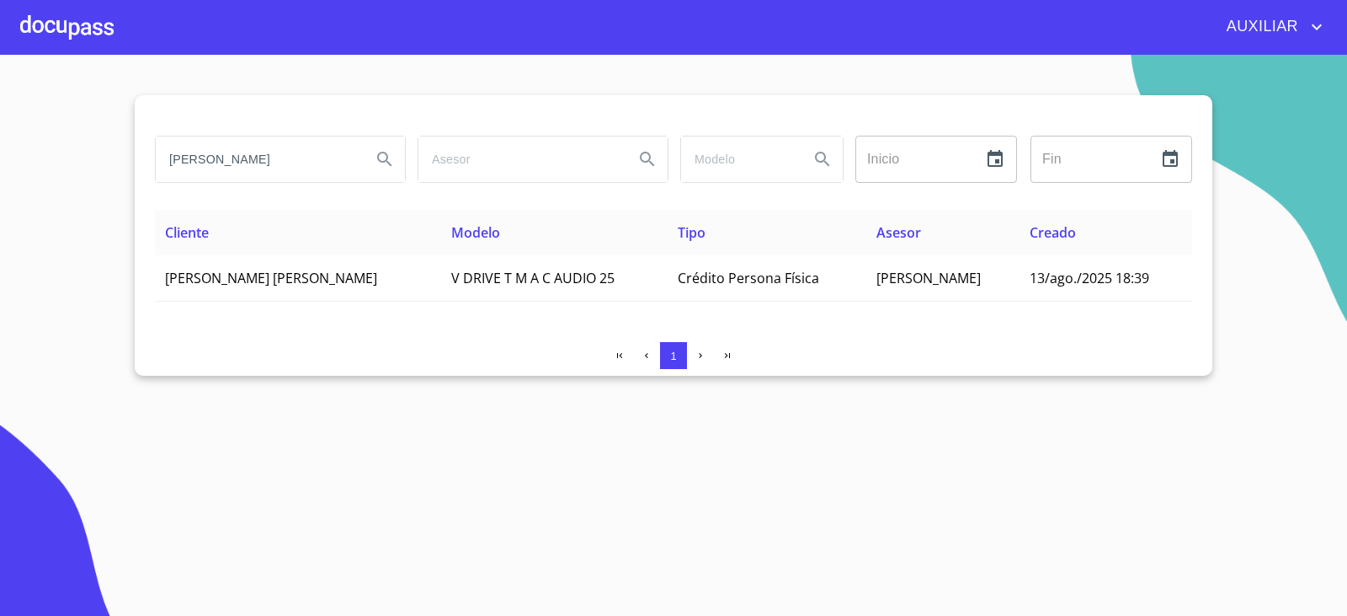
drag, startPoint x: 324, startPoint y: 168, endPoint x: 147, endPoint y: 173, distance: 177.7
click at [147, 173] on div "monica elizabeth bermudes Inicio ​ Fin ​ Cliente Modelo Tipo Asesor Creado MONI…" at bounding box center [674, 235] width 1078 height 280
type input "ana erika trigos garcia"
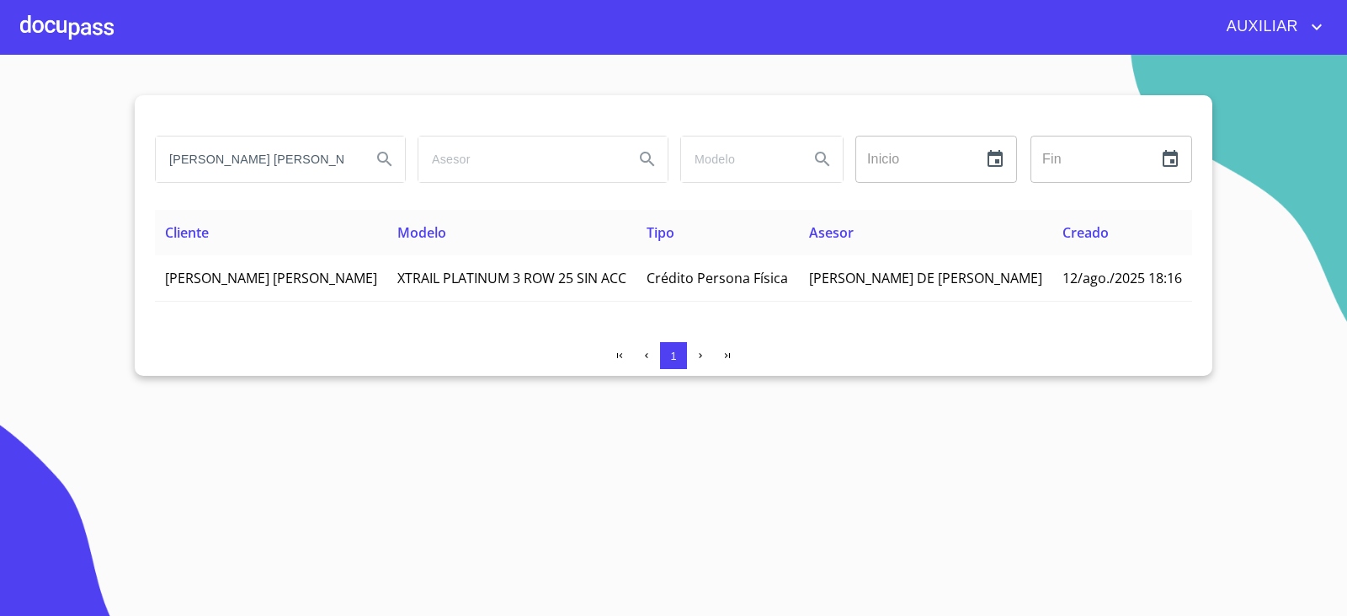
click at [305, 252] on th "Cliente" at bounding box center [271, 232] width 232 height 45
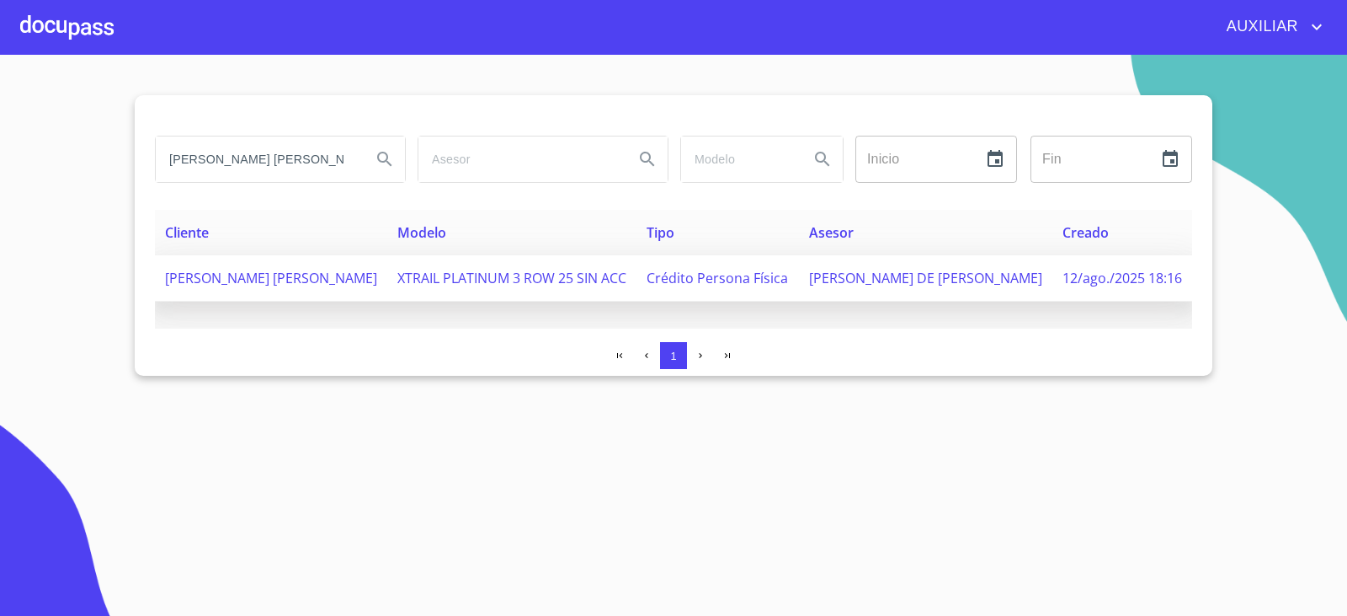
click at [320, 288] on td "ANA ERIKA TRIGOS GARCIA" at bounding box center [271, 278] width 232 height 46
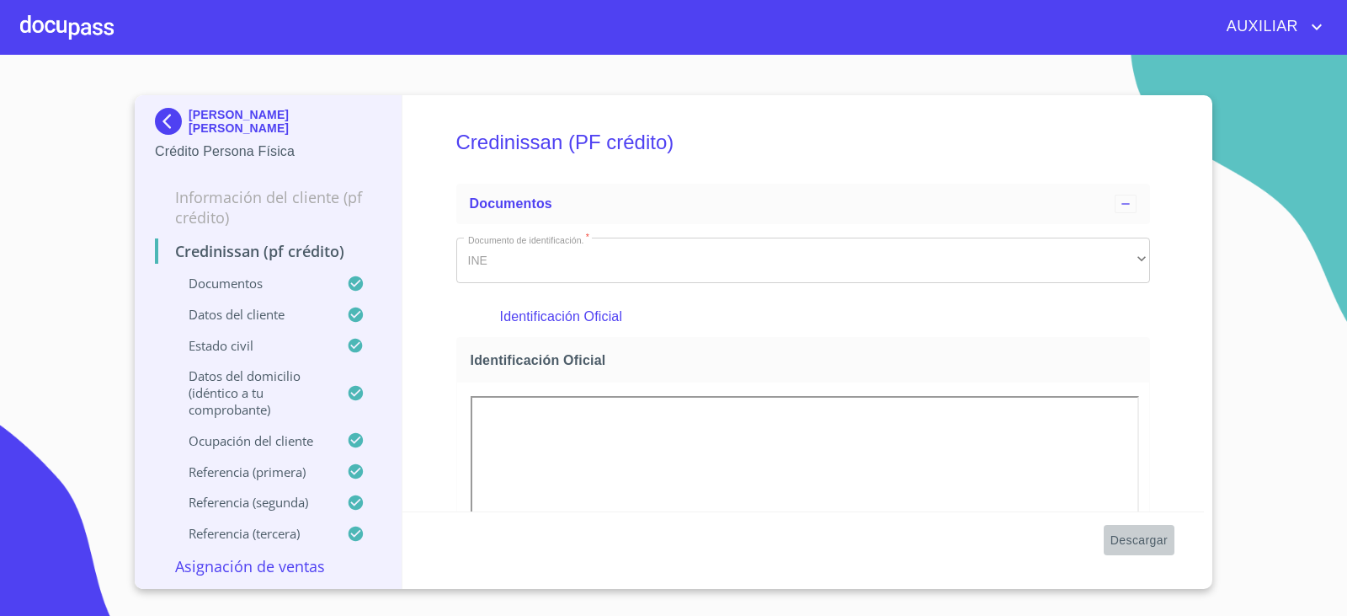
click at [1132, 541] on span "Descargar" at bounding box center [1139, 540] width 57 height 21
